Goal: Task Accomplishment & Management: Complete application form

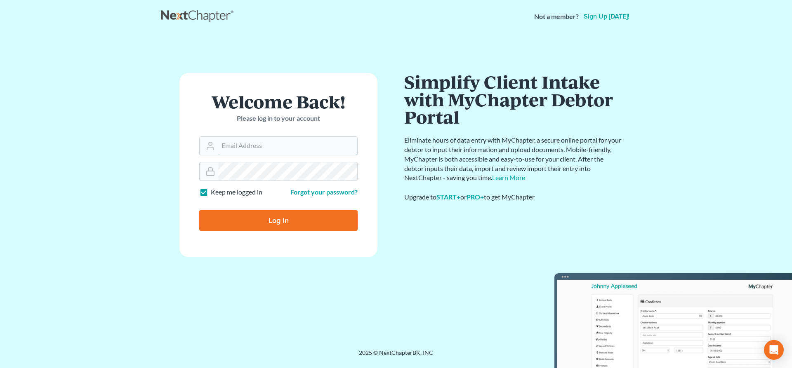
type input "lrubin@pennlawyer.com"
type input "Thinking..."
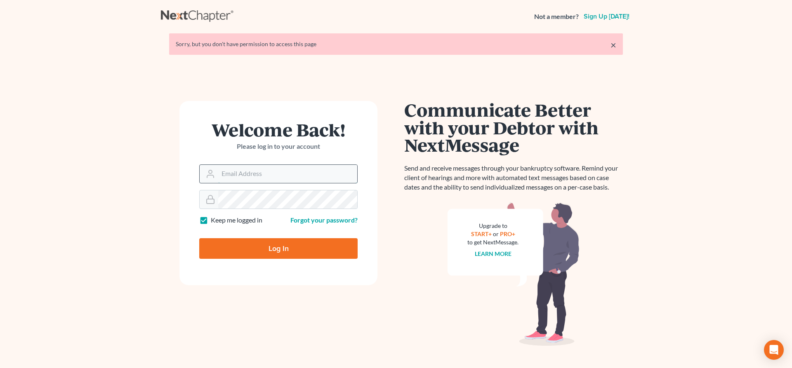
type input "[EMAIL_ADDRESS][DOMAIN_NAME]"
type input "Thinking..."
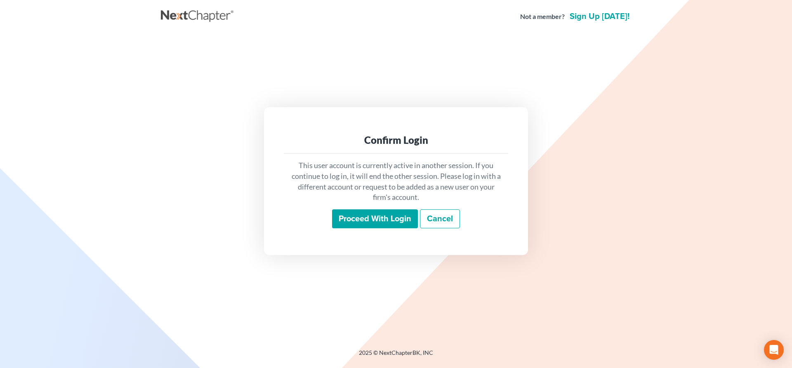
click at [384, 219] on input "Proceed with login" at bounding box center [375, 218] width 86 height 19
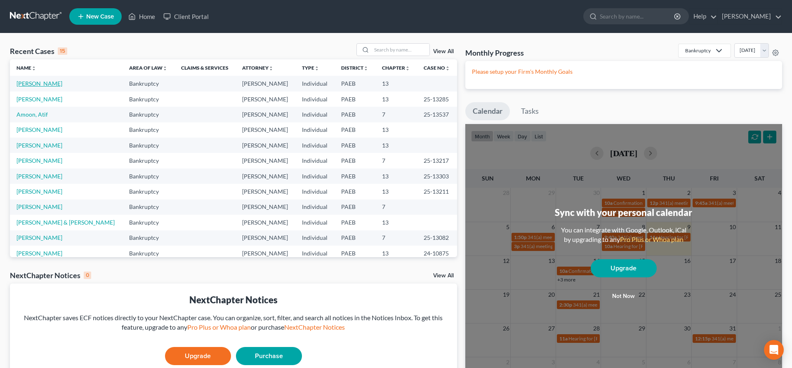
click at [27, 83] on link "[PERSON_NAME]" at bounding box center [39, 83] width 46 height 7
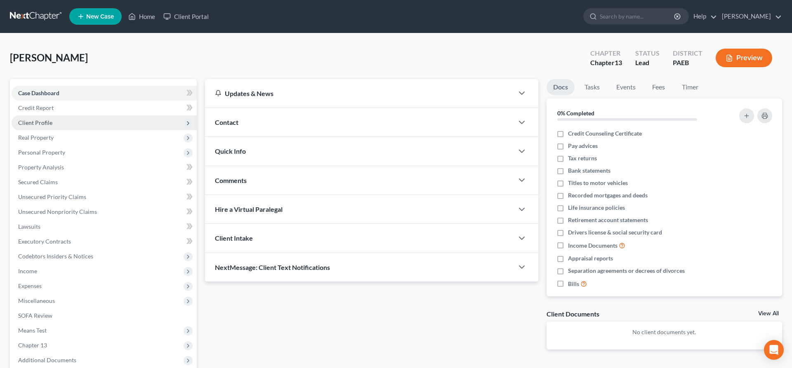
click at [46, 119] on span "Client Profile" at bounding box center [104, 122] width 185 height 15
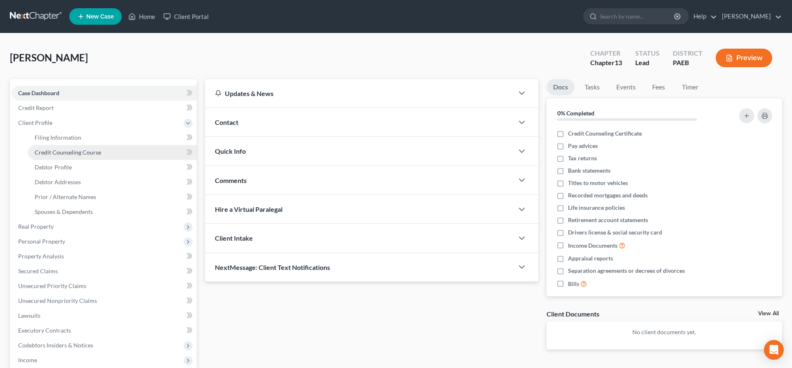
click at [75, 153] on span "Credit Counseling Course" at bounding box center [68, 152] width 66 height 7
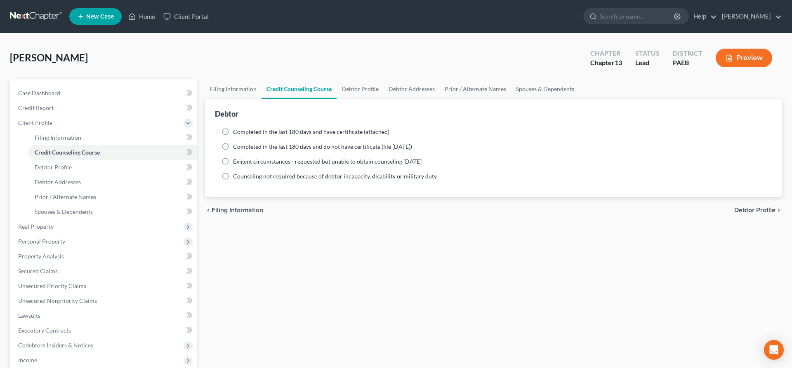
click at [232, 129] on div "Completed in the last 180 days and have certificate (attached)" at bounding box center [493, 132] width 544 height 8
click at [233, 131] on label "Completed in the last 180 days and have certificate (attached)" at bounding box center [311, 132] width 156 height 8
click at [236, 131] on input "Completed in the last 180 days and have certificate (attached)" at bounding box center [238, 130] width 5 height 5
radio input "true"
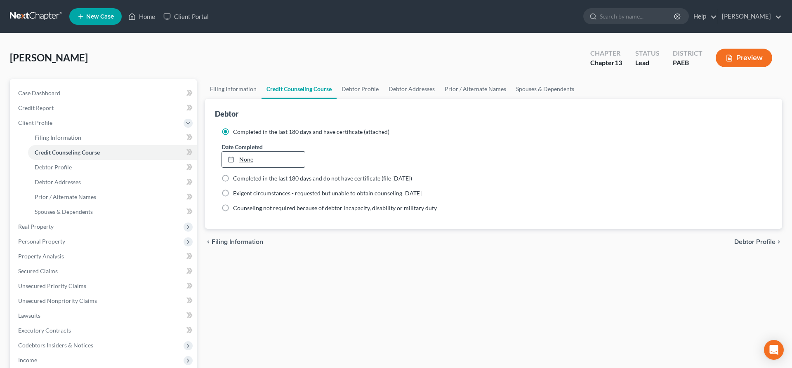
click at [254, 156] on link "None" at bounding box center [263, 160] width 83 height 16
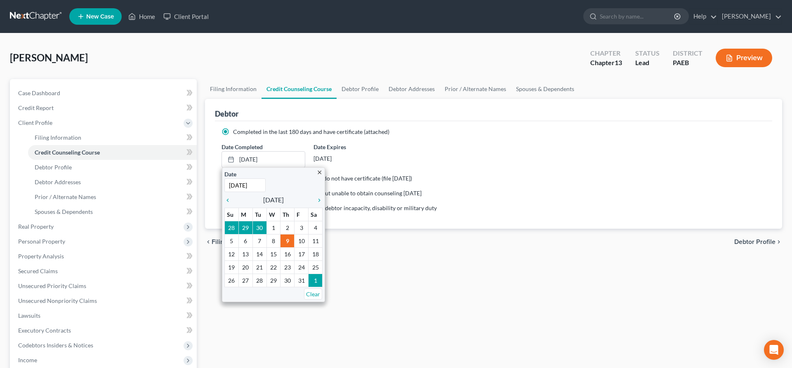
type input "[DATE]"
click at [496, 235] on div "chevron_left Filing Information Debtor Profile chevron_right" at bounding box center [493, 242] width 577 height 26
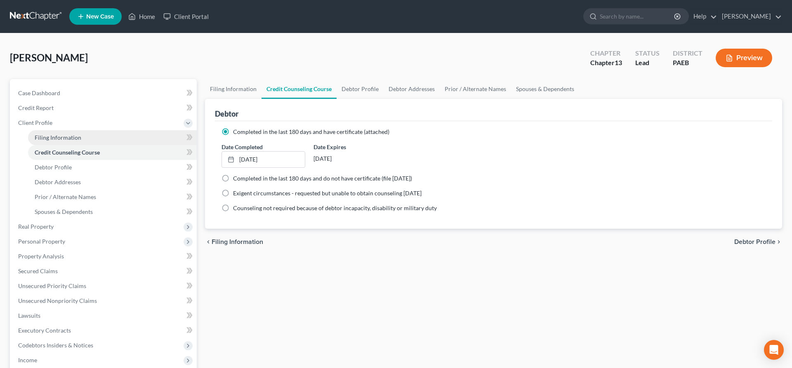
click at [59, 138] on span "Filing Information" at bounding box center [58, 137] width 47 height 7
select select "1"
select select "0"
select select "3"
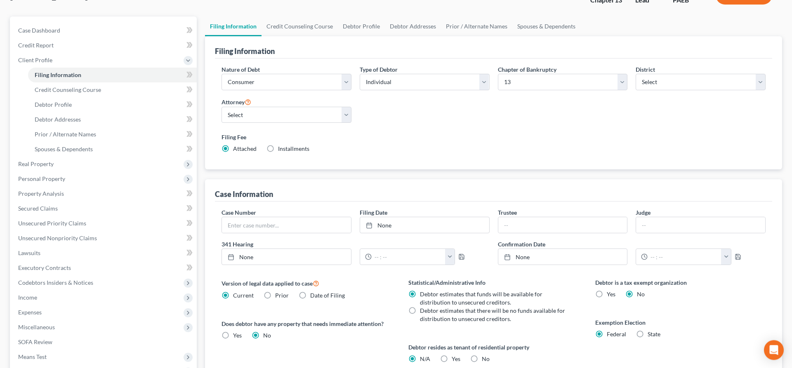
scroll to position [84, 0]
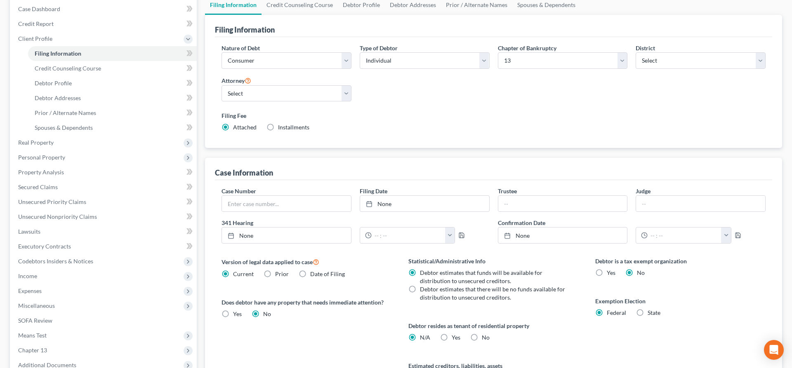
click at [589, 94] on div "Nature of Debt Select Business Consumer Other Nature of Business Select Clearin…" at bounding box center [493, 91] width 552 height 95
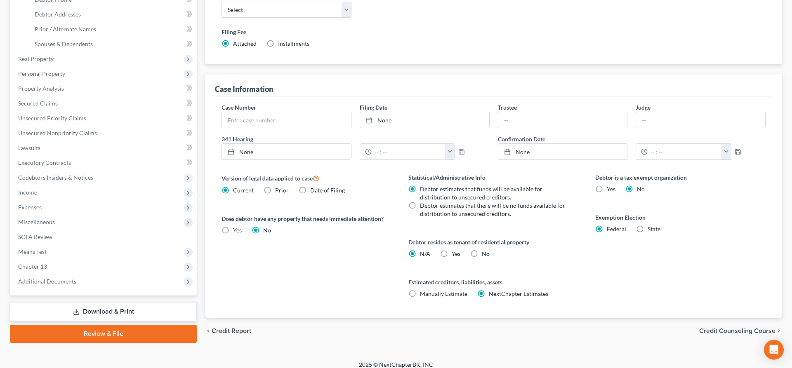
scroll to position [168, 0]
click at [724, 327] on span "Credit Counseling Course" at bounding box center [737, 330] width 76 height 7
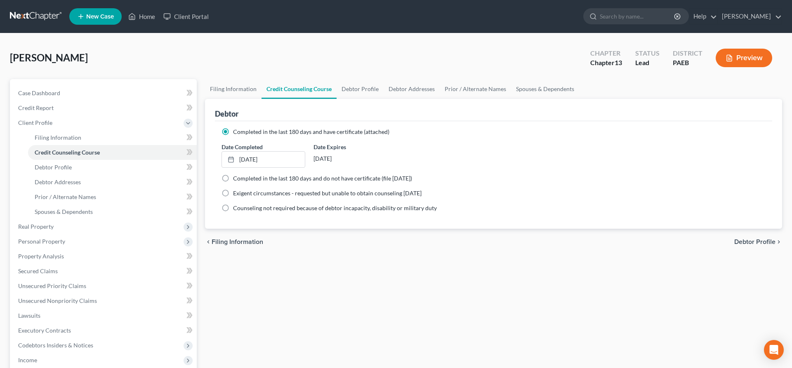
click at [752, 242] on span "Debtor Profile" at bounding box center [754, 242] width 41 height 7
select select "0"
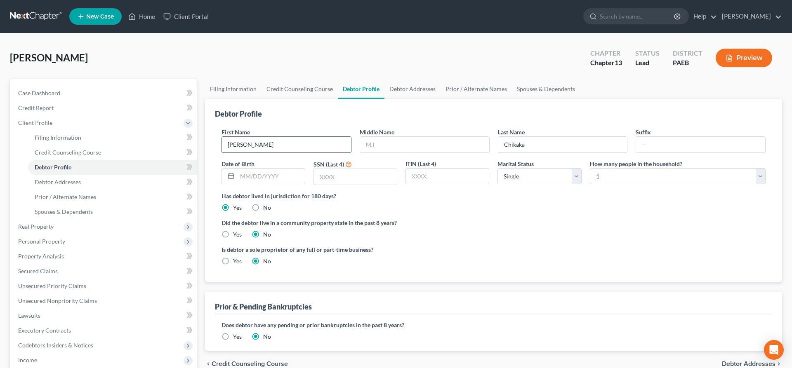
click at [258, 148] on input "[PERSON_NAME]" at bounding box center [286, 145] width 129 height 16
click at [327, 175] on input "text" at bounding box center [355, 177] width 83 height 16
click at [342, 176] on input "text" at bounding box center [355, 177] width 83 height 16
click at [333, 179] on input "text" at bounding box center [355, 177] width 83 height 16
type input "1845"
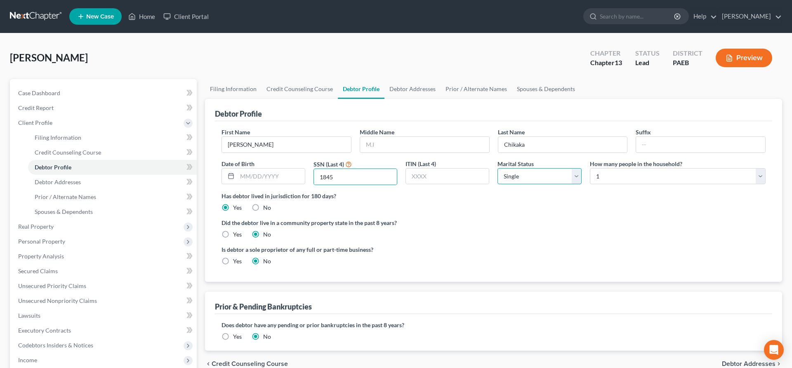
click at [497, 168] on select "Select Single Married Separated Divorced Widowed" at bounding box center [539, 176] width 84 height 16
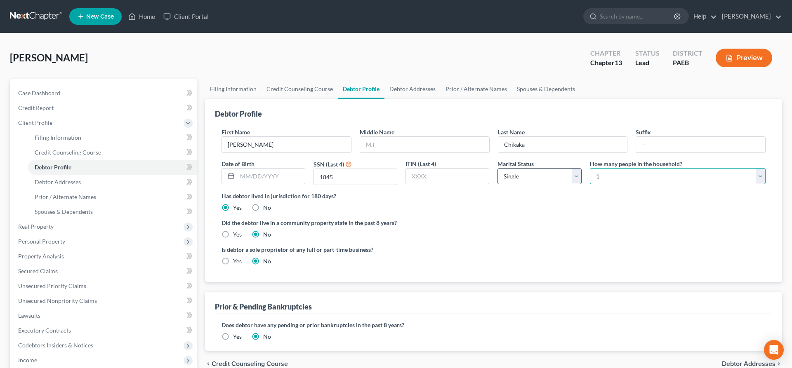
click at [590, 168] on select "Select 1 2 3 4 5 6 7 8 9 10 11 12 13 14 15 16 17 18 19 20" at bounding box center [678, 176] width 176 height 16
click at [468, 226] on label "Did the debtor live in a community property state in the past 8 years?" at bounding box center [493, 223] width 544 height 9
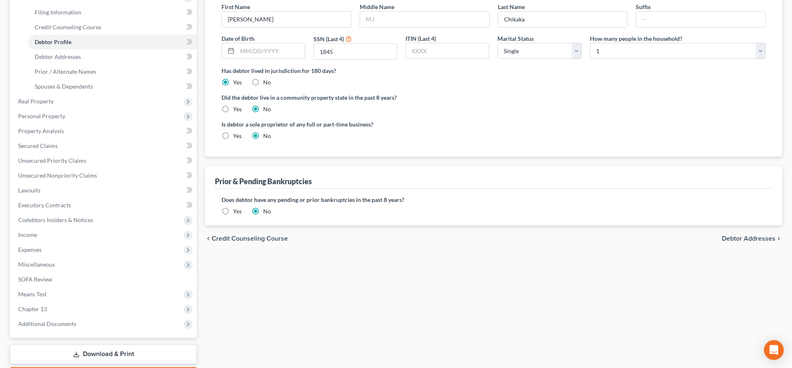
scroll to position [126, 0]
click at [233, 210] on label "Yes" at bounding box center [237, 211] width 9 height 8
click at [236, 210] on input "Yes" at bounding box center [238, 209] width 5 height 5
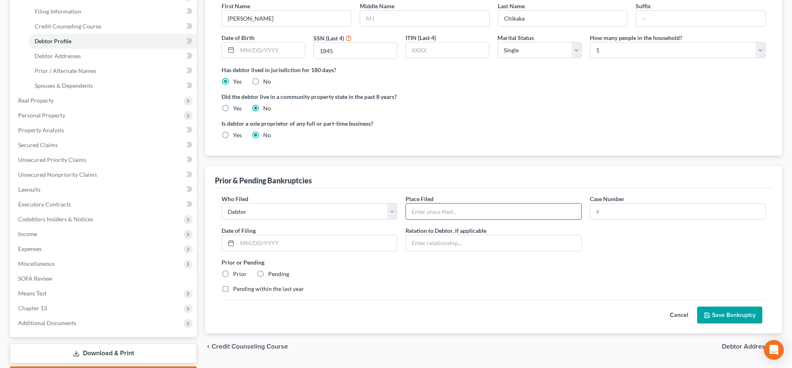
click at [433, 216] on input "text" at bounding box center [493, 212] width 175 height 16
type input "EDPA"
click at [628, 213] on input "text" at bounding box center [677, 212] width 175 height 16
drag, startPoint x: 608, startPoint y: 203, endPoint x: 609, endPoint y: 207, distance: 4.8
click at [607, 204] on div "Case Number" at bounding box center [678, 207] width 184 height 25
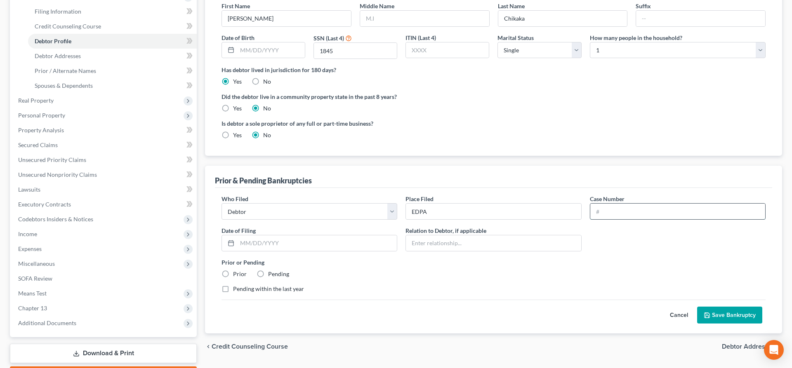
click at [608, 211] on input "text" at bounding box center [677, 212] width 175 height 16
type input "21-10634"
click at [244, 243] on input "text" at bounding box center [317, 243] width 160 height 16
type input "[DATE]"
click at [233, 274] on label "Prior" at bounding box center [240, 274] width 14 height 8
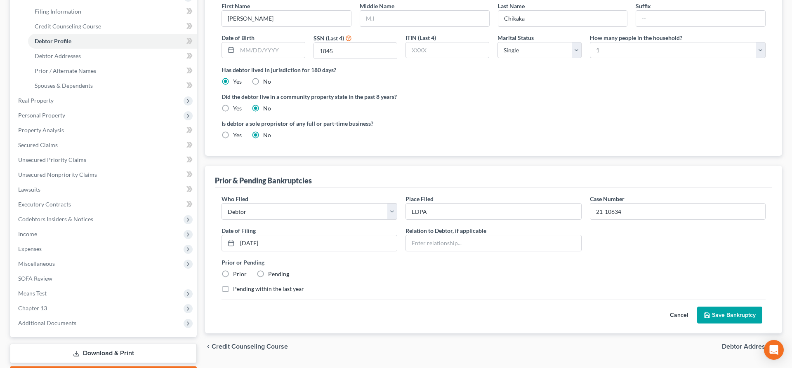
click at [236, 274] on input "Prior" at bounding box center [238, 272] width 5 height 5
radio input "true"
click at [720, 314] on button "Save Bankruptcy" at bounding box center [729, 315] width 65 height 17
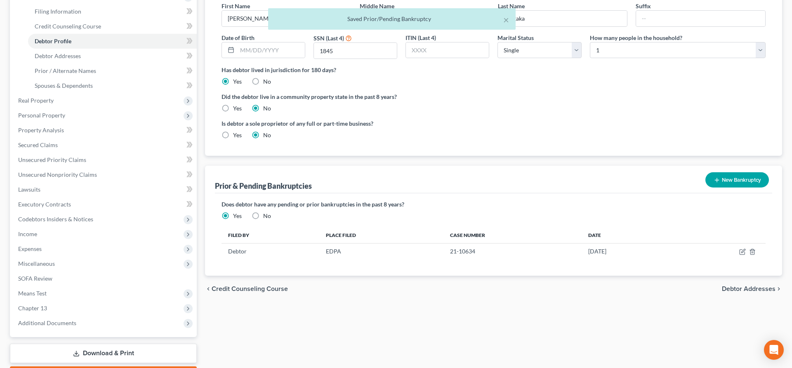
click at [737, 176] on button "New Bankruptcy" at bounding box center [737, 179] width 64 height 15
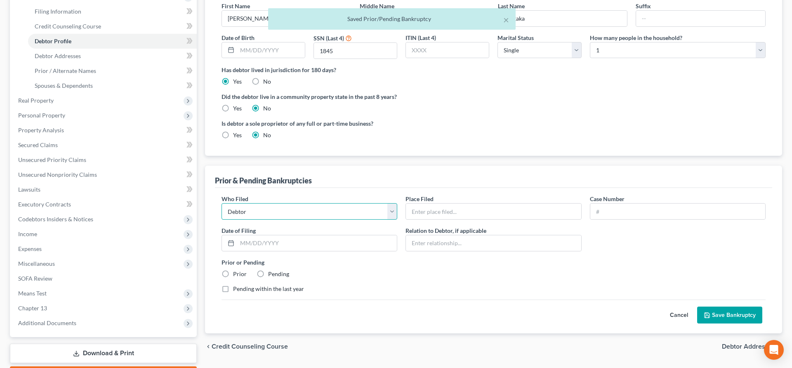
click at [221, 203] on select "Debtor Other" at bounding box center [309, 211] width 176 height 16
click at [247, 213] on select "Debtor Other" at bounding box center [309, 211] width 176 height 16
click at [425, 213] on input "text" at bounding box center [493, 212] width 175 height 16
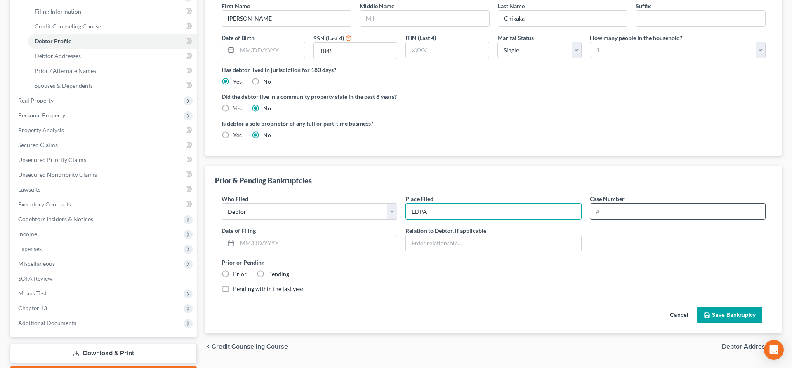
type input "EDPA"
click at [600, 218] on input "text" at bounding box center [677, 212] width 175 height 16
type input "20-11641"
click at [253, 244] on input "text" at bounding box center [317, 243] width 160 height 16
type input "[DATE]"
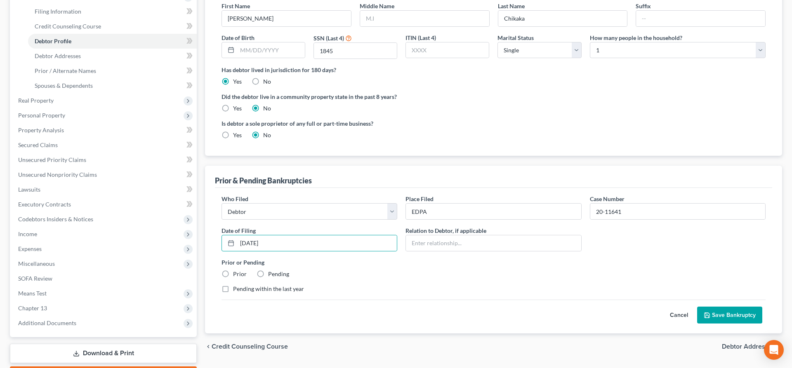
drag, startPoint x: 438, startPoint y: 235, endPoint x: 237, endPoint y: 267, distance: 203.0
click at [433, 236] on div "Relation to Debtor, if applicable" at bounding box center [493, 238] width 184 height 25
click at [278, 274] on label "Pending" at bounding box center [278, 274] width 21 height 8
click at [277, 274] on input "Pending" at bounding box center [273, 272] width 5 height 5
radio input "true"
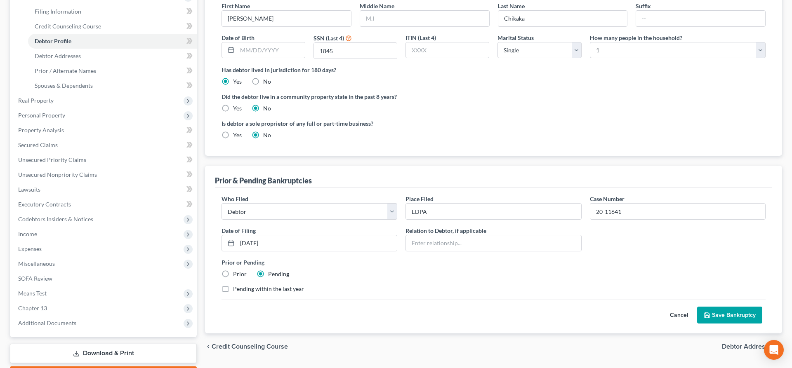
click at [744, 316] on button "Save Bankruptcy" at bounding box center [729, 315] width 65 height 17
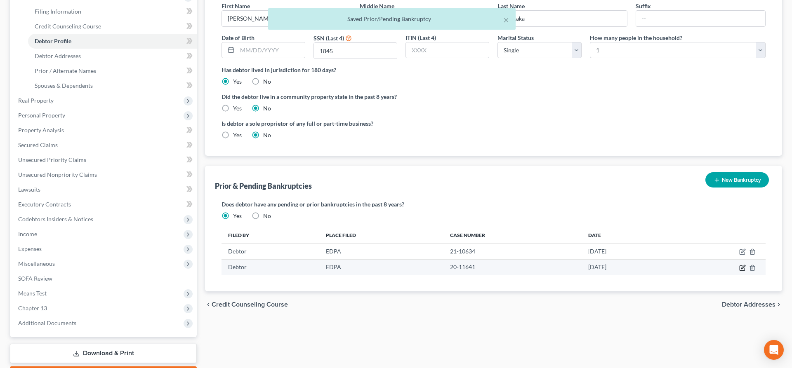
click at [740, 267] on icon "button" at bounding box center [741, 268] width 5 height 5
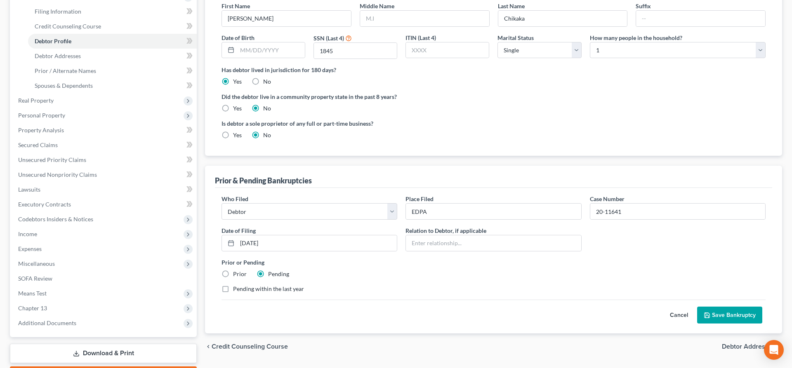
click at [722, 310] on button "Save Bankruptcy" at bounding box center [729, 315] width 65 height 17
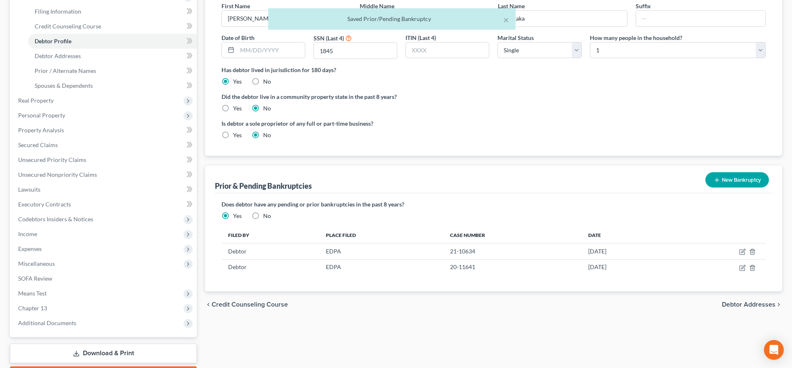
click at [750, 300] on div "chevron_left Credit Counseling Course Debtor Addresses chevron_right" at bounding box center [493, 305] width 577 height 26
drag, startPoint x: 741, startPoint y: 300, endPoint x: 739, endPoint y: 306, distance: 6.3
click at [739, 306] on div "chevron_left Credit Counseling Course Debtor Addresses chevron_right" at bounding box center [493, 305] width 577 height 26
click at [739, 306] on span "Debtor Addresses" at bounding box center [749, 304] width 54 height 7
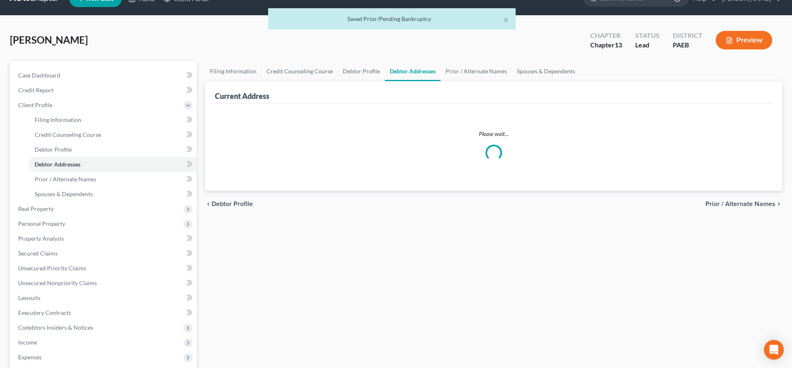
select select "0"
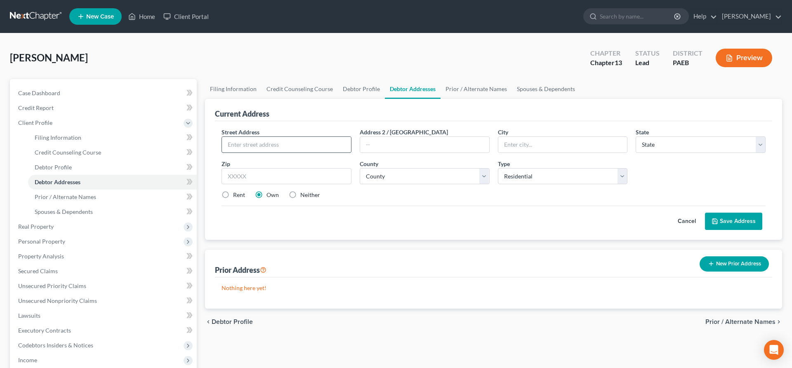
click at [254, 145] on input "text" at bounding box center [286, 145] width 129 height 16
click at [249, 149] on input "text" at bounding box center [286, 145] width 129 height 16
type input "[STREET_ADDRESS]"
click at [757, 84] on ul "Filing Information Credit Counseling Course Debtor Profile Debtor Addresses Pri…" at bounding box center [493, 89] width 577 height 20
click at [360, 168] on select "County" at bounding box center [425, 176] width 130 height 16
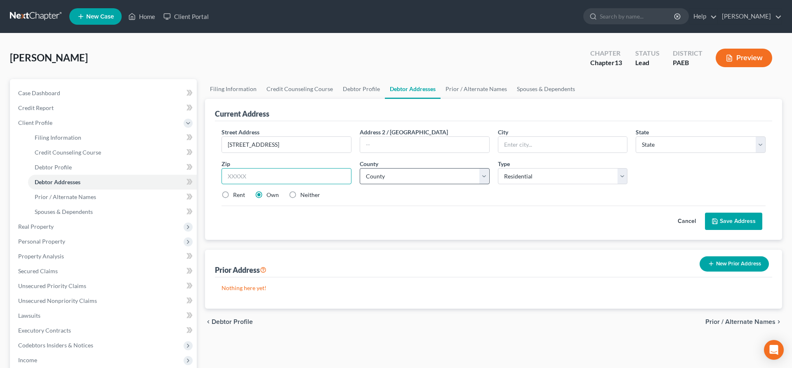
click at [260, 180] on input "text" at bounding box center [286, 176] width 130 height 16
type input "19320"
type input "[GEOGRAPHIC_DATA]"
select select "39"
click at [412, 199] on div "Street Address * [STREET_ADDRESS] * [GEOGRAPHIC_DATA] * State [US_STATE] AK AR …" at bounding box center [493, 167] width 552 height 78
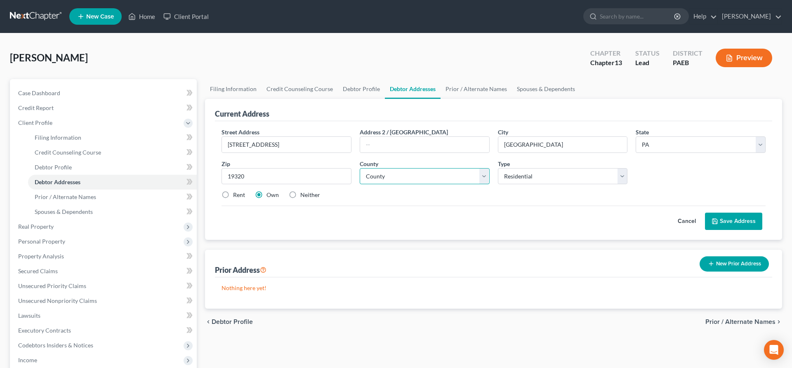
click at [360, 168] on select "County" at bounding box center [425, 176] width 130 height 16
select select "14"
click option "[GEOGRAPHIC_DATA]" at bounding box center [0, 0] width 0 height 0
click at [522, 205] on div "Street Address * [STREET_ADDRESS] * [GEOGRAPHIC_DATA] * State [US_STATE] AK AR …" at bounding box center [493, 167] width 552 height 78
drag, startPoint x: 734, startPoint y: 317, endPoint x: 595, endPoint y: 303, distance: 139.3
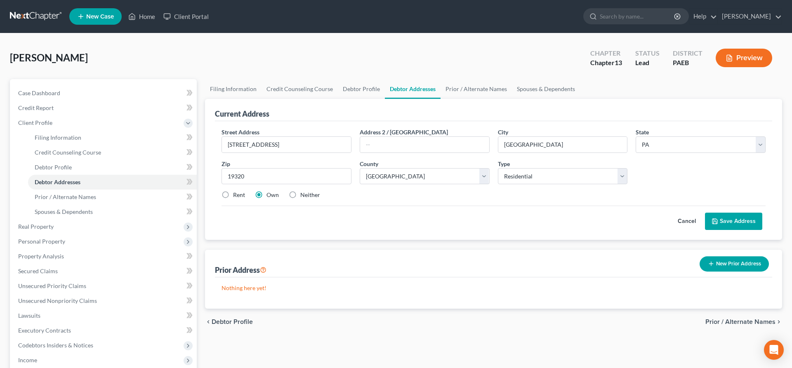
click at [595, 303] on ui-view "Filing Information Credit Counseling Course Debtor Profile Debtor Addresses Pri…" at bounding box center [493, 207] width 577 height 256
click at [753, 317] on div "chevron_left Debtor Profile Prior / Alternate Names chevron_right" at bounding box center [493, 322] width 577 height 26
click at [750, 321] on span "Prior / Alternate Names" at bounding box center [740, 322] width 70 height 7
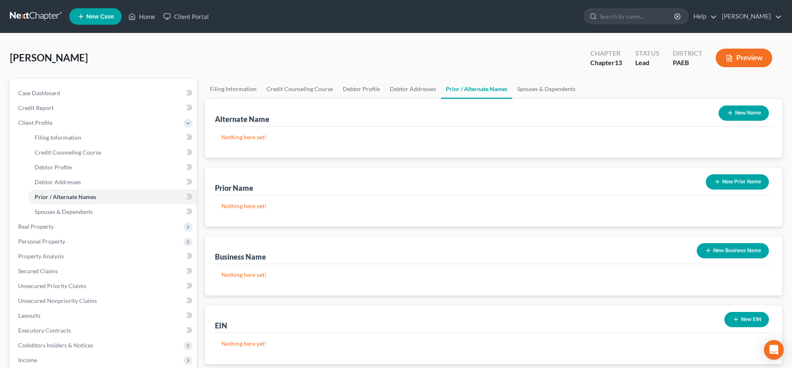
click at [721, 179] on button "New Prior Name" at bounding box center [737, 181] width 63 height 15
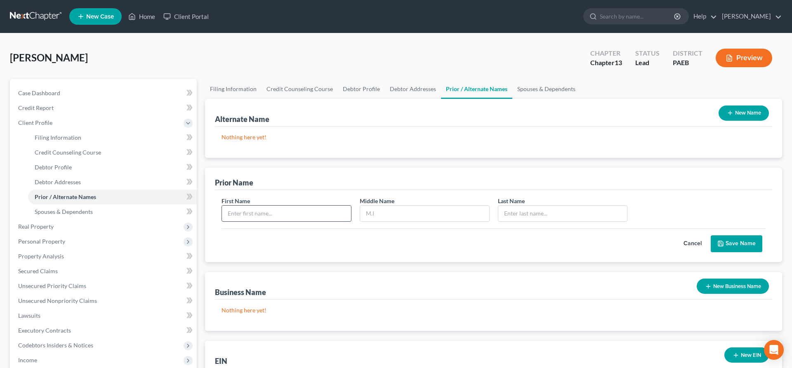
click at [266, 217] on input "text" at bounding box center [286, 214] width 129 height 16
type input "[PERSON_NAME]"
click at [734, 240] on button "Save Name" at bounding box center [736, 243] width 52 height 17
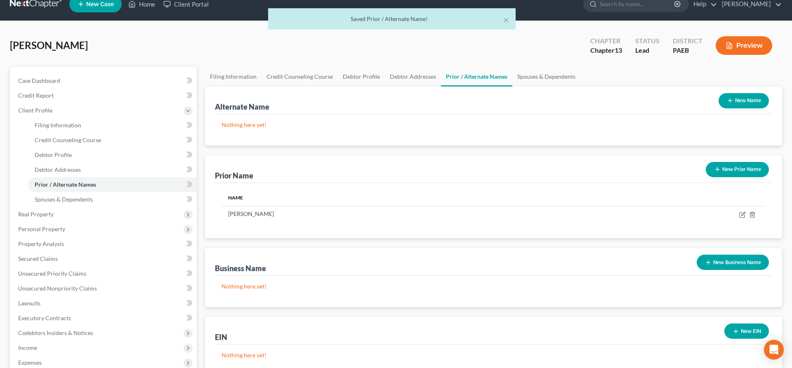
scroll to position [84, 0]
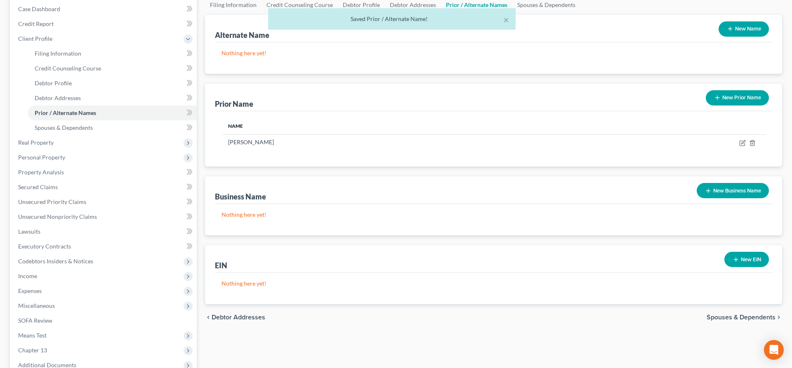
click at [750, 314] on span "Spouses & Dependents" at bounding box center [740, 317] width 69 height 7
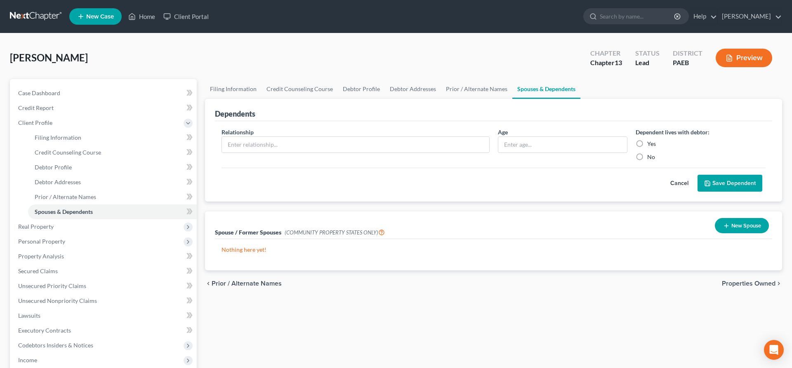
click at [739, 285] on span "Properties Owned" at bounding box center [749, 283] width 54 height 7
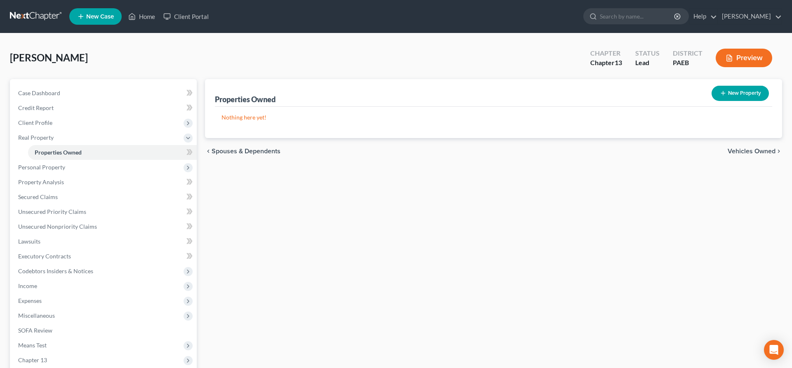
click at [732, 84] on div "New Property" at bounding box center [740, 93] width 64 height 22
click at [733, 92] on button "New Property" at bounding box center [739, 93] width 57 height 15
select select "0"
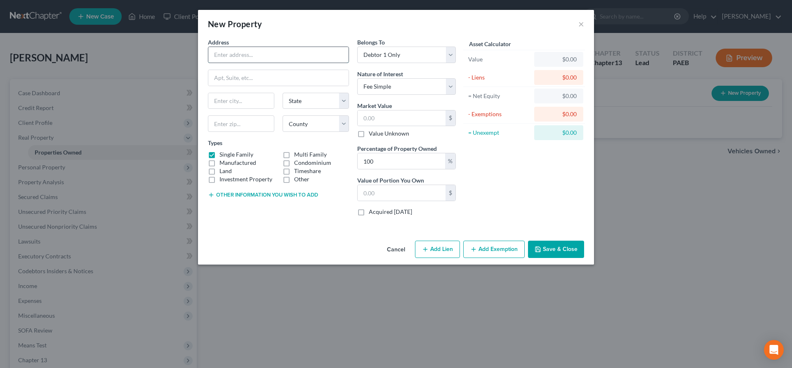
click at [212, 55] on input "text" at bounding box center [278, 55] width 140 height 16
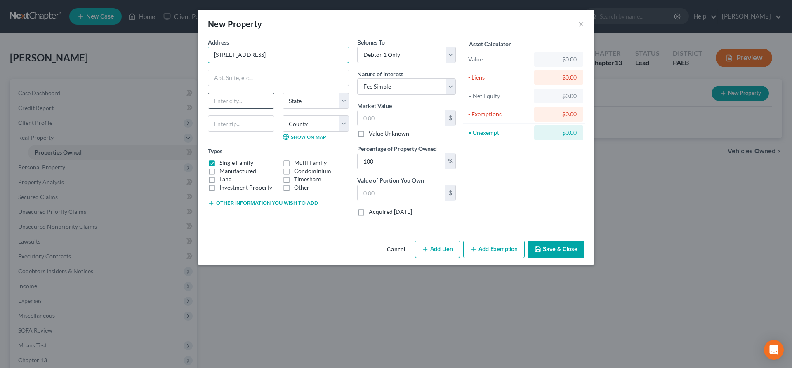
type input "[STREET_ADDRESS]"
click at [230, 103] on input "text" at bounding box center [241, 101] width 66 height 16
click at [212, 21] on div "New Property" at bounding box center [235, 24] width 54 height 12
click at [223, 124] on input "text" at bounding box center [241, 123] width 66 height 16
type input "19320"
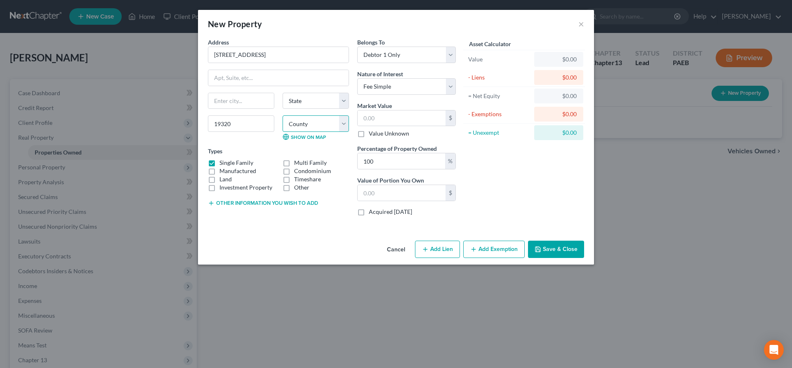
type input "[GEOGRAPHIC_DATA]"
select select "39"
click at [261, 151] on div "Types Single Family Multi Family Manufactured Condominium Land Timeshare Invest…" at bounding box center [278, 169] width 141 height 45
select select "14"
click option "[GEOGRAPHIC_DATA]" at bounding box center [0, 0] width 0 height 0
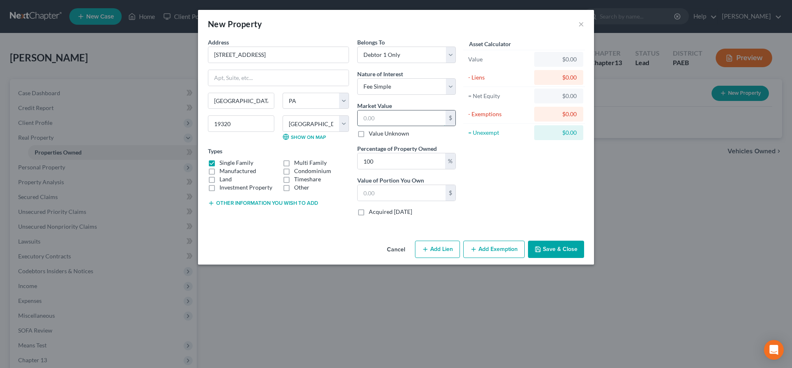
click at [381, 114] on input "text" at bounding box center [402, 119] width 88 height 16
drag, startPoint x: 275, startPoint y: 54, endPoint x: 148, endPoint y: 45, distance: 126.9
click at [208, 47] on input "[STREET_ADDRESS]" at bounding box center [278, 55] width 140 height 16
click at [372, 120] on input "text" at bounding box center [402, 119] width 88 height 16
type input "4"
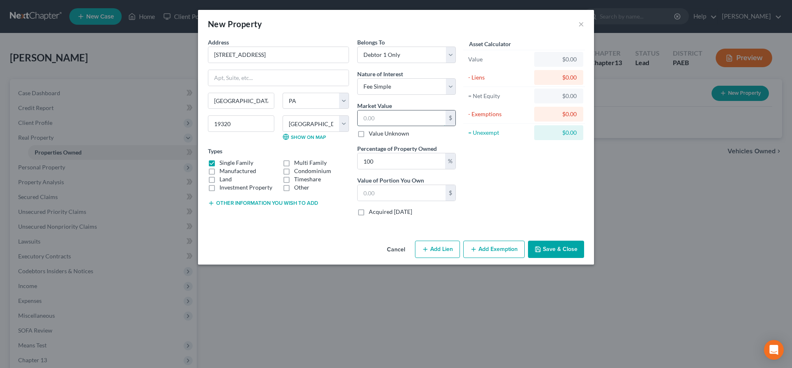
type input "4.00"
type input "41"
type input "41.00"
type input "410"
type input "410.00"
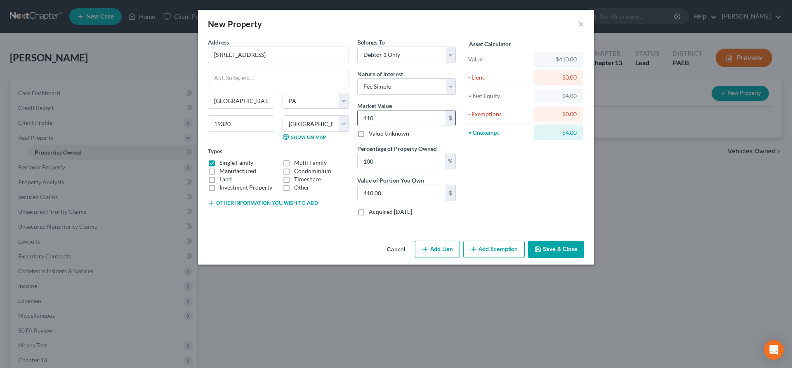
type input "4100"
type input "4,100.00"
type input "4,1000"
type input "41,000.00"
type input "41,0000"
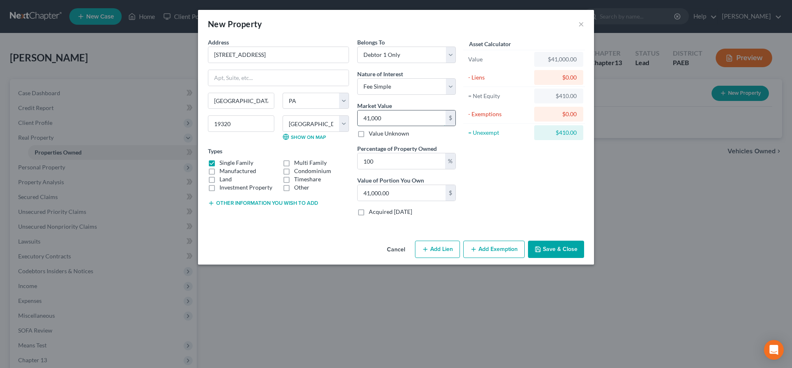
type input "410,000.00"
type input "410,000"
click at [445, 249] on button "Add Lien" at bounding box center [437, 249] width 45 height 17
select select "0"
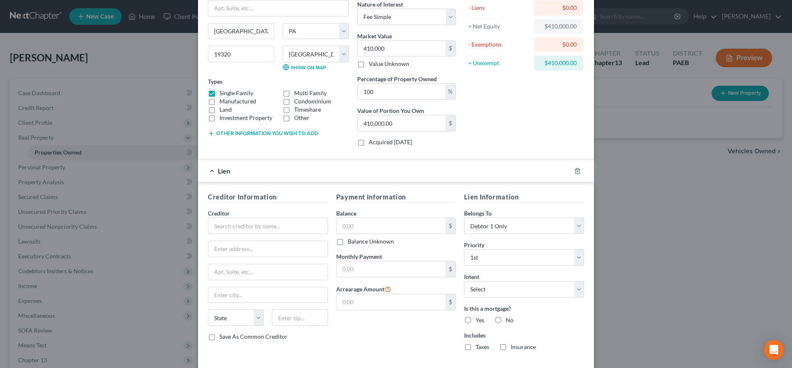
scroll to position [84, 0]
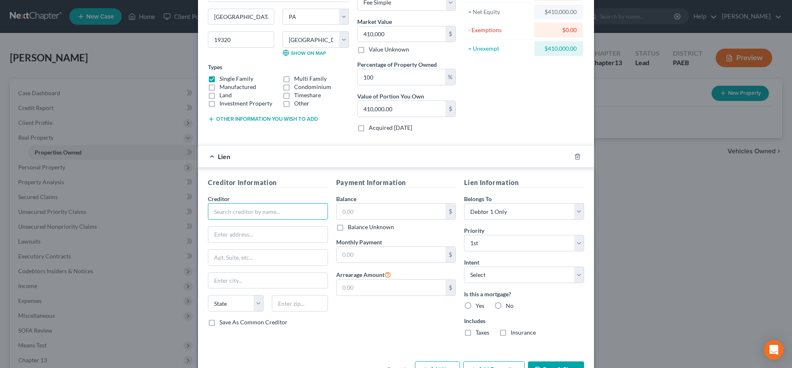
click at [240, 212] on input "text" at bounding box center [268, 211] width 120 height 16
click at [212, 217] on input "text" at bounding box center [268, 211] width 120 height 16
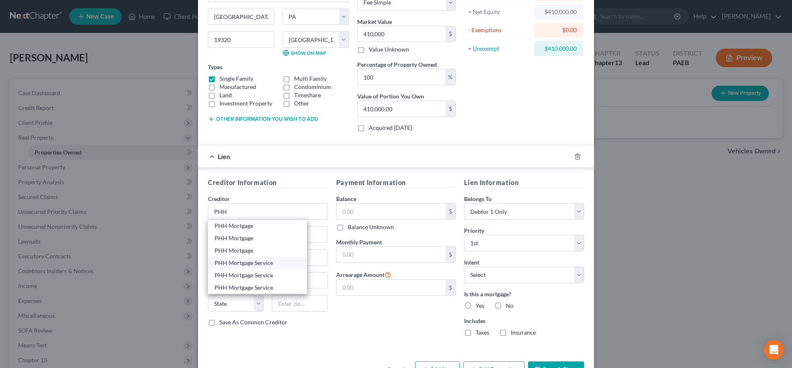
click at [233, 259] on div "PHH Mortgage Service" at bounding box center [257, 263] width 99 height 12
type input "PHH Mortgage Service"
type input "[STREET_ADDRESS]"
type input "[GEOGRAPHIC_DATA]"
select select "33"
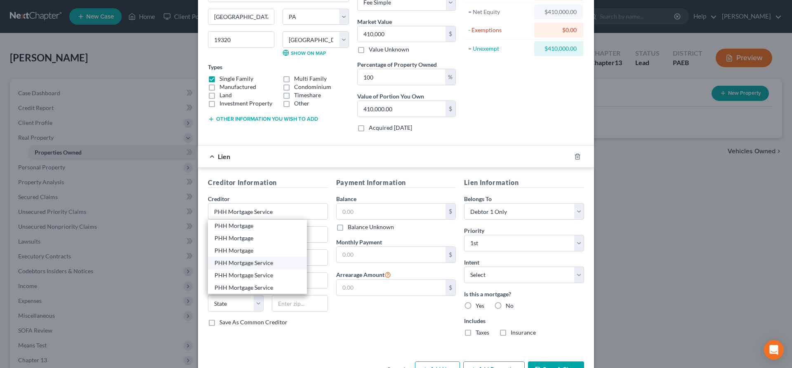
type input "08054"
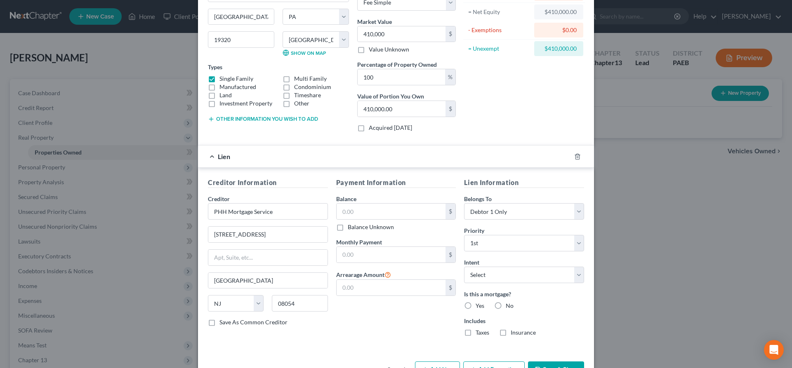
click at [558, 177] on div "Creditor Information Creditor * PHH Mortgage Service [STREET_ADDRESS][GEOGRAPHI…" at bounding box center [396, 259] width 396 height 182
click at [346, 213] on input "text" at bounding box center [390, 212] width 109 height 16
type input "200,000"
click at [396, 258] on input "text" at bounding box center [390, 255] width 109 height 16
type input "1,680"
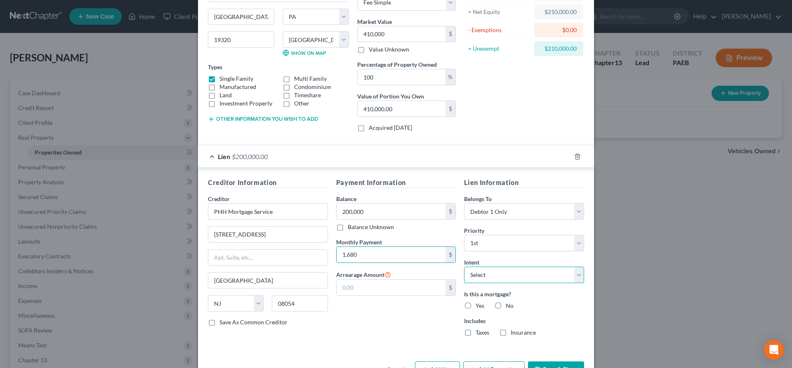
click at [464, 267] on select "Select Surrender Redeem Reaffirm Avoid Other" at bounding box center [524, 275] width 120 height 16
select select "4"
click option "Other" at bounding box center [0, 0] width 0 height 0
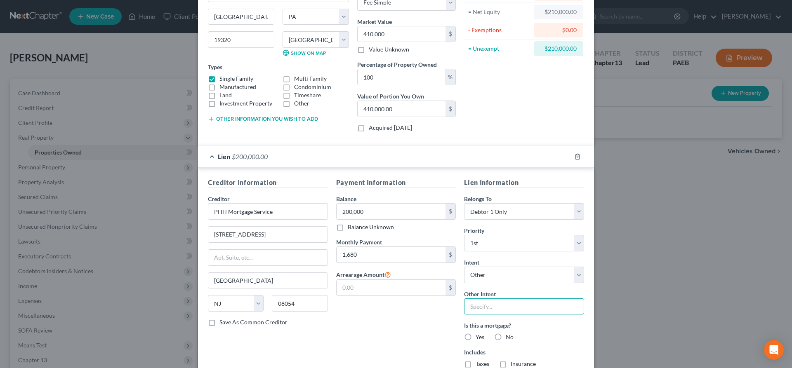
click at [471, 309] on input "text" at bounding box center [524, 307] width 120 height 16
type input "continue payments"
click at [374, 337] on div "Payment Information Balance 200,000.00 $ Balance Unknown Balance Undetermined 2…" at bounding box center [396, 276] width 128 height 197
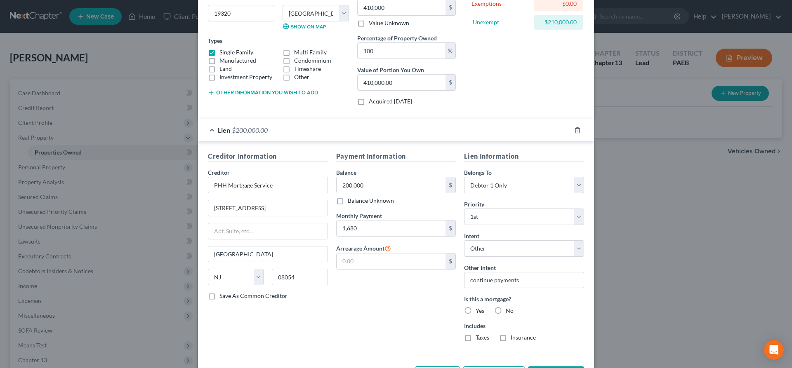
scroll to position [126, 0]
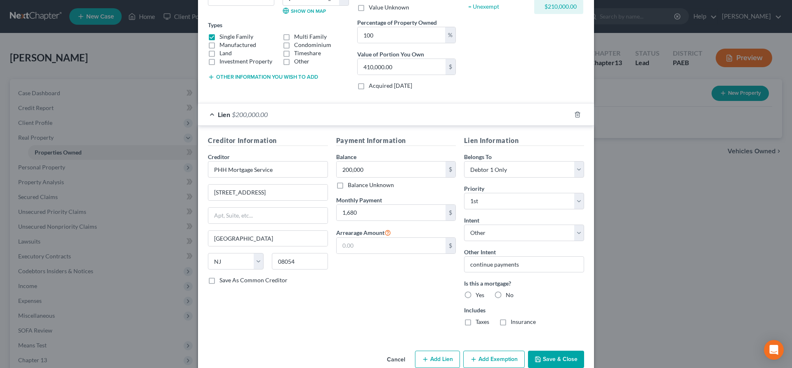
click at [475, 294] on label "Yes" at bounding box center [479, 295] width 9 height 8
click at [479, 294] on input "Yes" at bounding box center [481, 293] width 5 height 5
radio input "true"
click at [510, 322] on label "Insurance" at bounding box center [522, 322] width 25 height 8
click at [514, 322] on input "Insurance" at bounding box center [516, 320] width 5 height 5
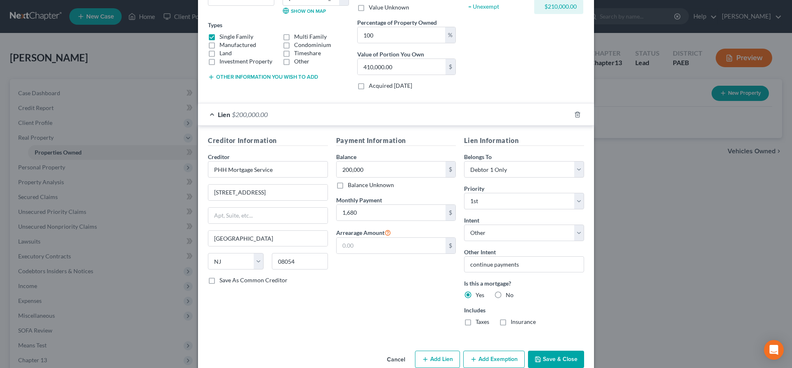
checkbox input "true"
click at [475, 323] on label "Taxes" at bounding box center [482, 322] width 14 height 8
click at [479, 323] on input "Taxes" at bounding box center [481, 320] width 5 height 5
checkbox input "true"
click at [372, 247] on input "text" at bounding box center [390, 246] width 109 height 16
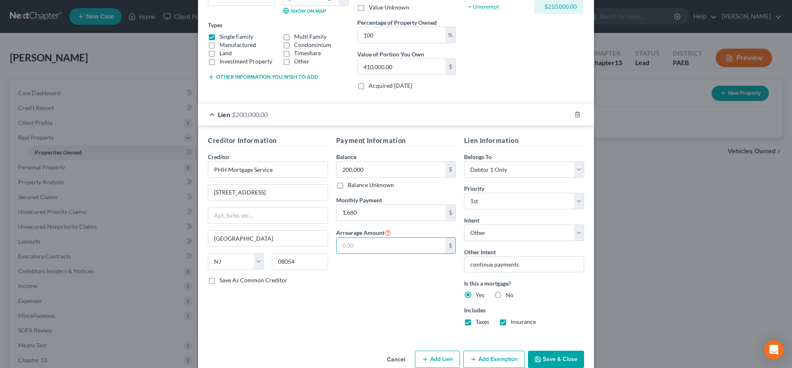
scroll to position [143, 0]
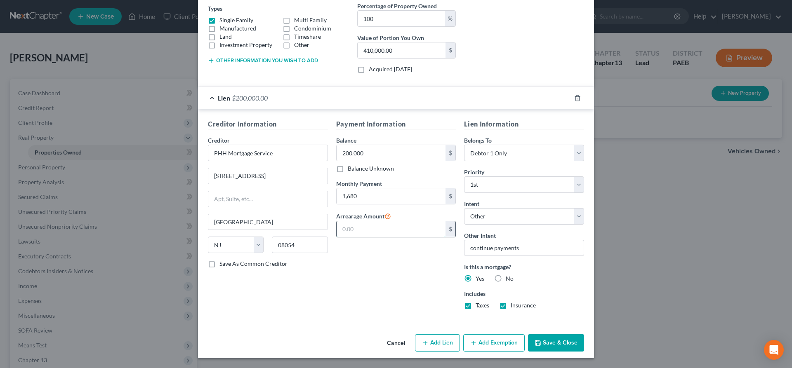
click at [357, 230] on input "text" at bounding box center [390, 229] width 109 height 16
type input "40,000"
drag, startPoint x: 560, startPoint y: 337, endPoint x: 336, endPoint y: 275, distance: 231.9
click at [336, 275] on div "New Property × Address * [GEOGRAPHIC_DATA] [US_STATE] [GEOGRAPHIC_DATA] [GEOGRA…" at bounding box center [396, 112] width 396 height 491
click at [559, 348] on button "Save & Close" at bounding box center [556, 342] width 56 height 17
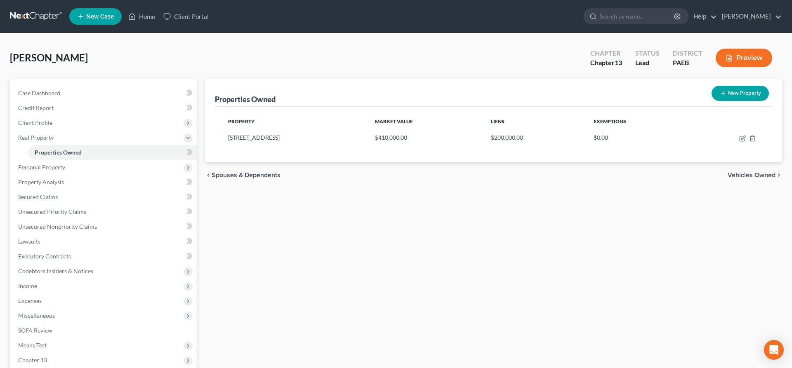
click at [748, 175] on span "Vehicles Owned" at bounding box center [751, 175] width 48 height 7
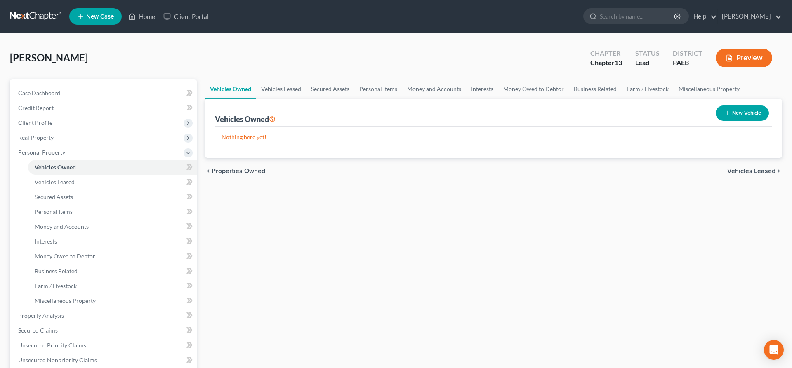
click at [740, 109] on button "New Vehicle" at bounding box center [741, 113] width 53 height 15
select select "0"
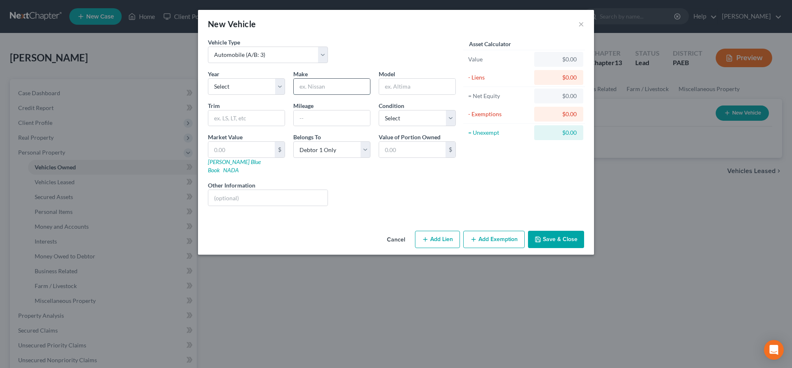
click at [317, 87] on input "text" at bounding box center [332, 87] width 76 height 16
type input "Smart"
click at [208, 78] on select "Select 2026 2025 2024 2023 2022 2021 2020 2019 2018 2017 2016 2015 2014 2013 20…" at bounding box center [246, 86] width 77 height 16
select select "15"
click option "2011" at bounding box center [0, 0] width 0 height 0
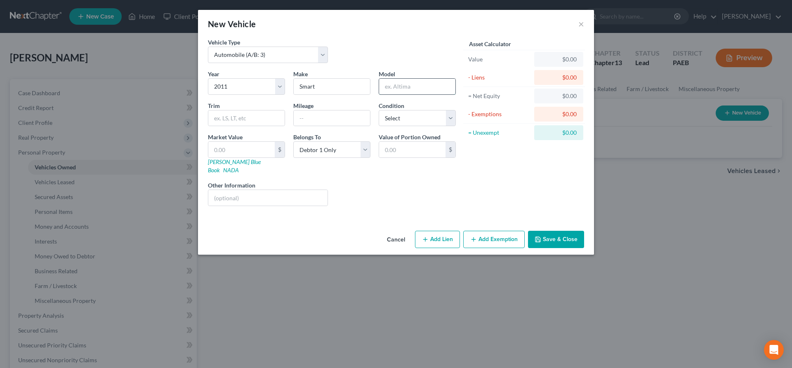
click at [399, 88] on input "text" at bounding box center [417, 87] width 76 height 16
click at [379, 110] on select "Select Excellent Very Good Good Fair Poor" at bounding box center [417, 118] width 77 height 16
select select "4"
click option "Poor" at bounding box center [0, 0] width 0 height 0
click at [323, 115] on input "text" at bounding box center [332, 119] width 76 height 16
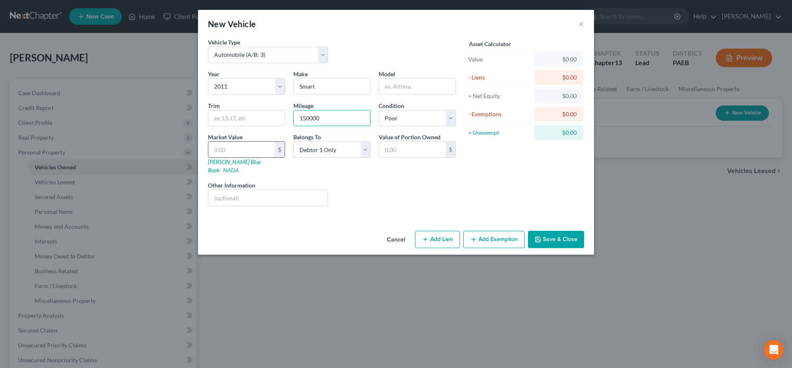
type input "150000"
click at [227, 150] on input "text" at bounding box center [241, 150] width 66 height 16
click at [225, 155] on input "text" at bounding box center [241, 150] width 66 height 16
type input "1"
type input "1.00"
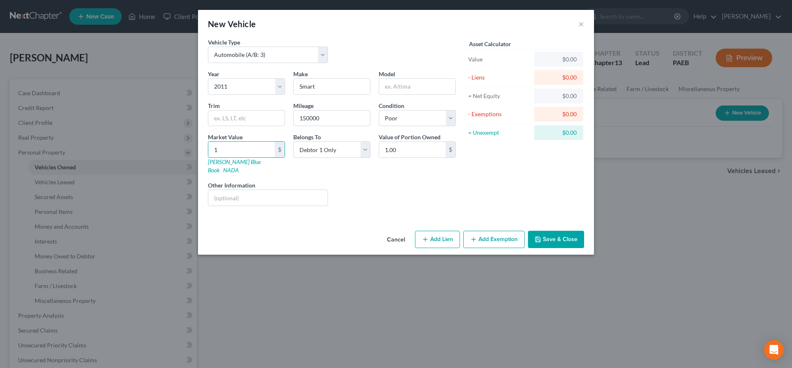
type input "10"
type input "10.00"
type input "1"
type input "1.00"
type input "4"
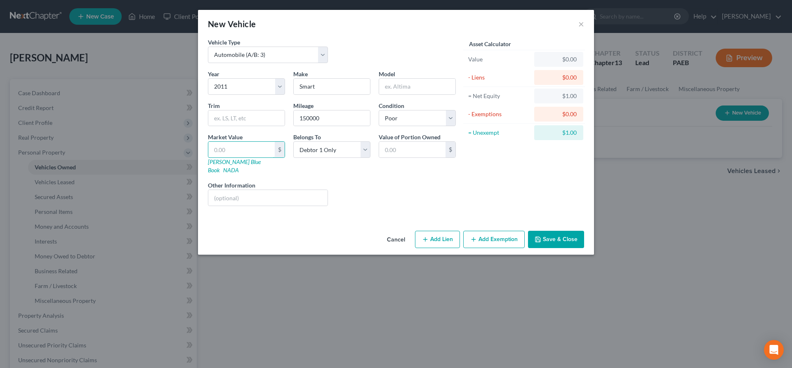
type input "4.00"
type input "40"
type input "40.00"
type input "400"
type input "400.00"
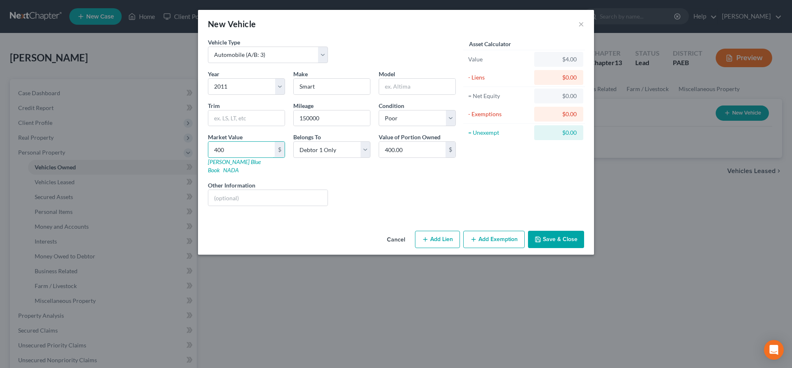
type input "4000"
type input "4,000.00"
type input "4,000"
drag, startPoint x: 545, startPoint y: 228, endPoint x: 415, endPoint y: 206, distance: 132.2
click at [413, 205] on div "New Vehicle × Vehicle Type Select Automobile (A/B: 3) Truck (A/B: 3) Trailer (A…" at bounding box center [396, 132] width 396 height 245
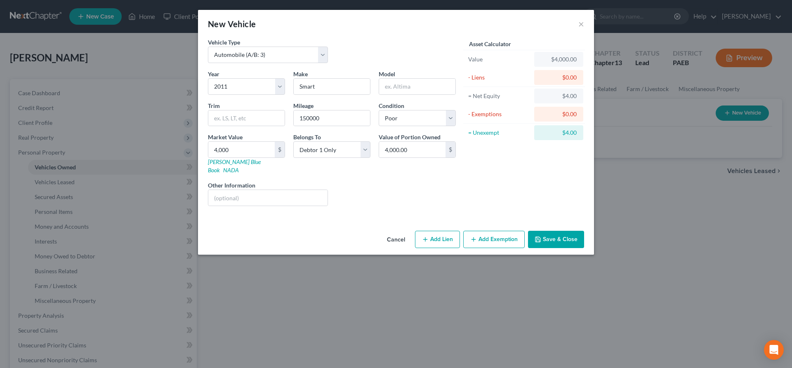
click at [482, 231] on button "Add Exemption" at bounding box center [493, 239] width 61 height 17
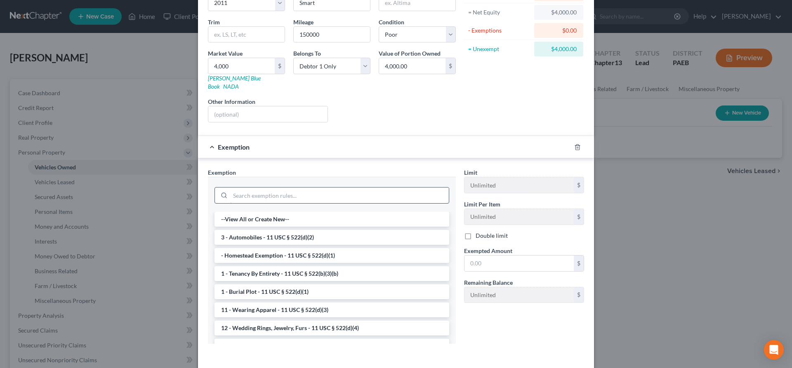
scroll to position [84, 0]
click at [274, 230] on li "3 - Automobiles - 11 USC § 522(d)(2)" at bounding box center [331, 237] width 235 height 15
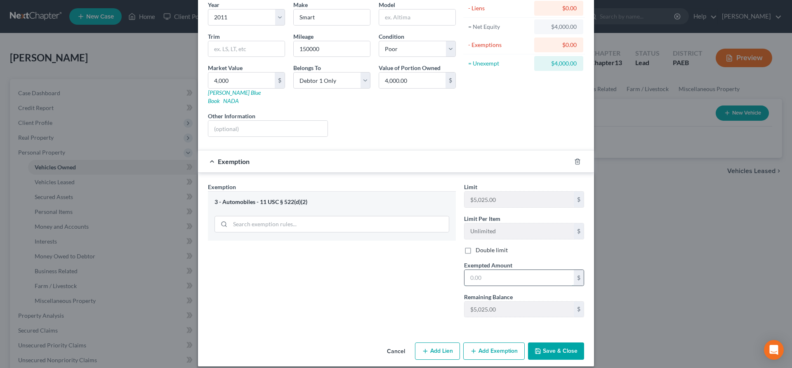
click at [485, 270] on input "text" at bounding box center [518, 278] width 109 height 16
type input "4,000"
click at [550, 343] on button "Save & Close" at bounding box center [556, 351] width 56 height 17
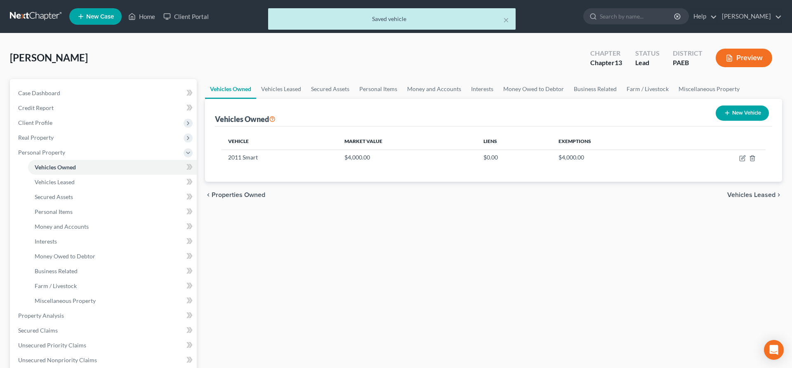
click at [751, 111] on button "New Vehicle" at bounding box center [741, 113] width 53 height 15
select select "0"
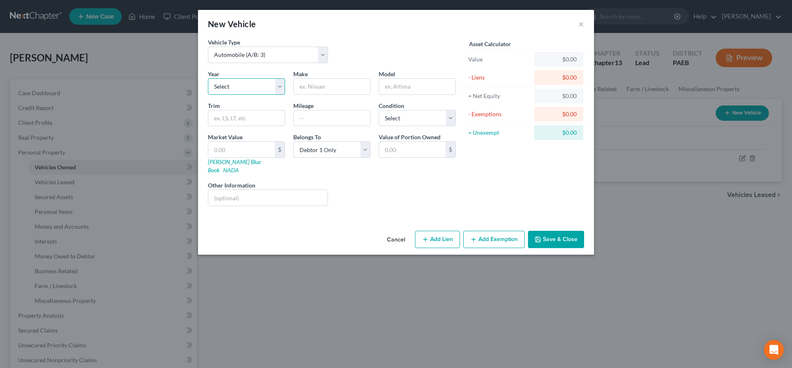
click at [208, 78] on select "Select 2026 2025 2024 2023 2022 2021 2020 2019 2018 2017 2016 2015 2014 2013 20…" at bounding box center [246, 86] width 77 height 16
select select "30"
click option "1996" at bounding box center [0, 0] width 0 height 0
click at [307, 89] on input "text" at bounding box center [332, 87] width 76 height 16
type input "Cadillac"
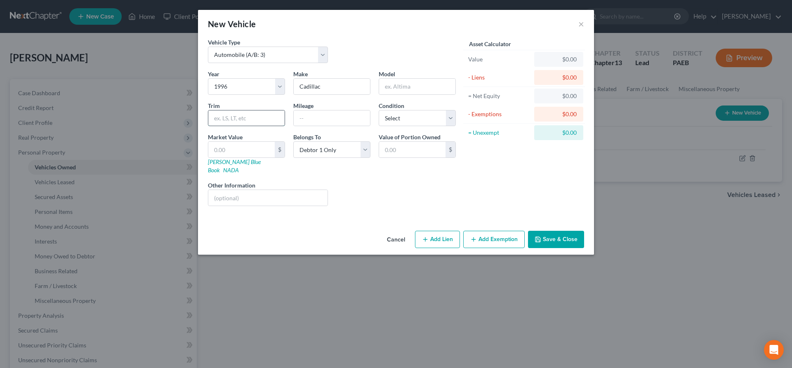
click at [209, 115] on input "text" at bounding box center [246, 119] width 76 height 16
click at [379, 110] on select "Select Excellent Very Good Good Fair Poor" at bounding box center [417, 118] width 77 height 16
select select "4"
click option "Poor" at bounding box center [0, 0] width 0 height 0
click at [316, 122] on input "text" at bounding box center [332, 119] width 76 height 16
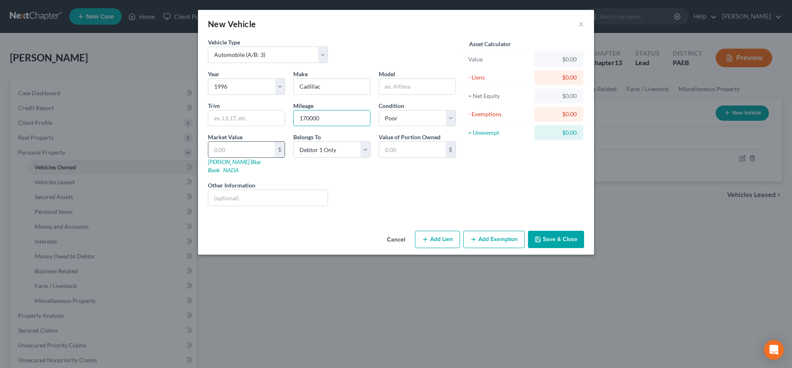
type input "170000"
click at [239, 154] on input "text" at bounding box center [241, 150] width 66 height 16
type input "5"
type input "5.00"
type input "50"
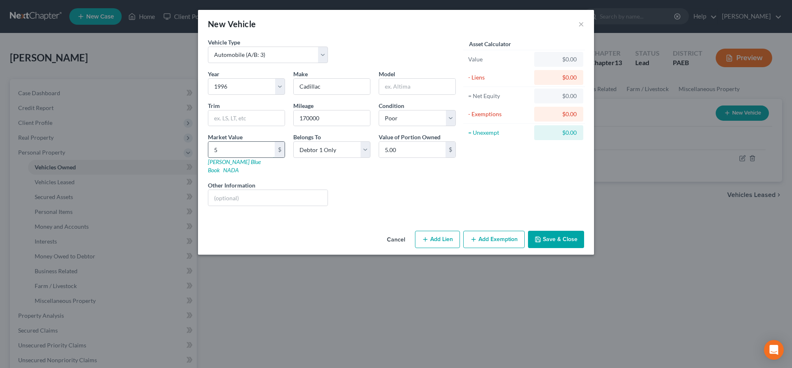
type input "50.00"
type input "500"
type input "500.00"
type input "500"
click at [548, 231] on button "Save & Close" at bounding box center [556, 239] width 56 height 17
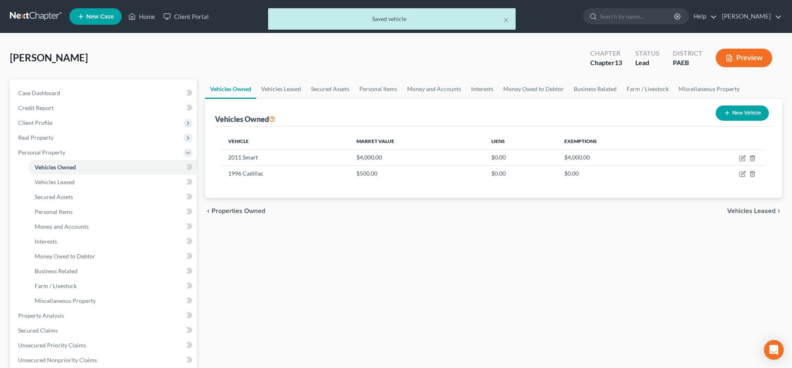
click at [748, 209] on span "Vehicles Leased" at bounding box center [751, 211] width 48 height 7
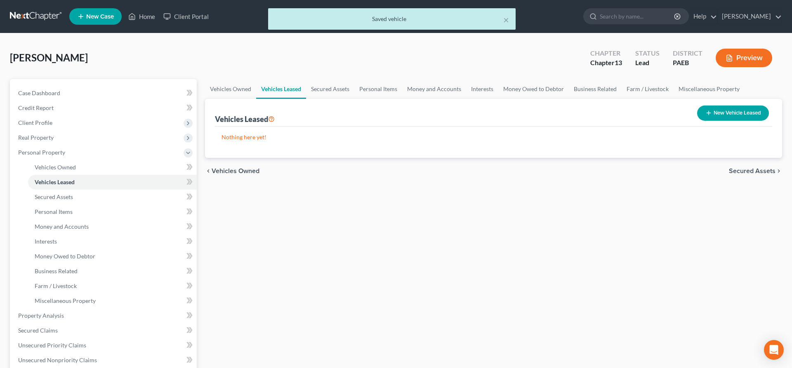
click at [748, 172] on span "Secured Assets" at bounding box center [752, 171] width 47 height 7
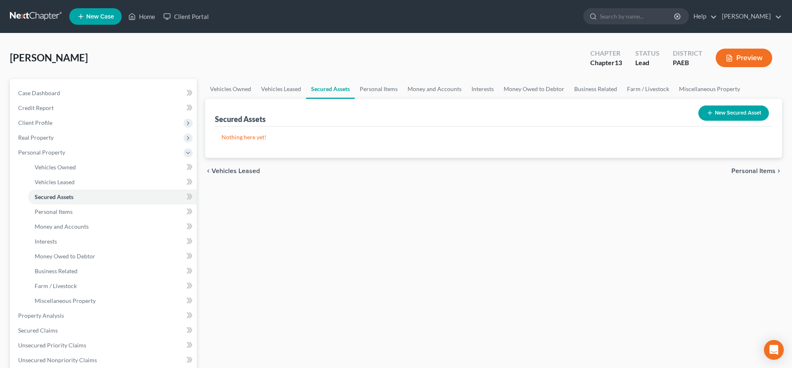
click at [753, 171] on span "Personal Items" at bounding box center [753, 171] width 44 height 7
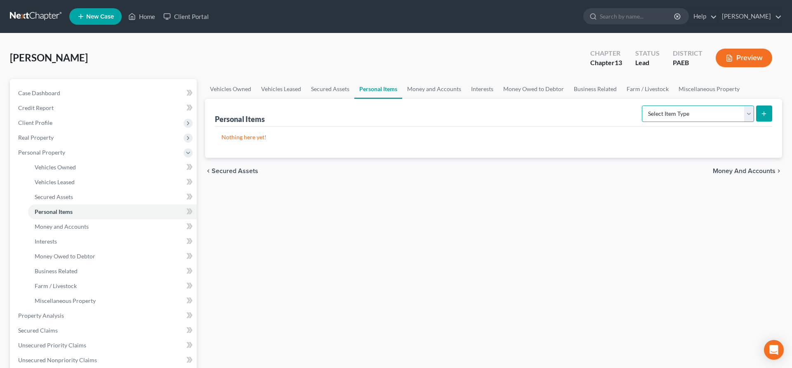
click at [642, 106] on select "Select Item Type Clothing (A/B: 11) Collectibles Of Value (A/B: 8) Electronics …" at bounding box center [698, 114] width 112 height 16
select select "clothing"
click option "Clothing (A/B: 11)" at bounding box center [0, 0] width 0 height 0
click at [767, 112] on button "submit" at bounding box center [764, 114] width 16 height 16
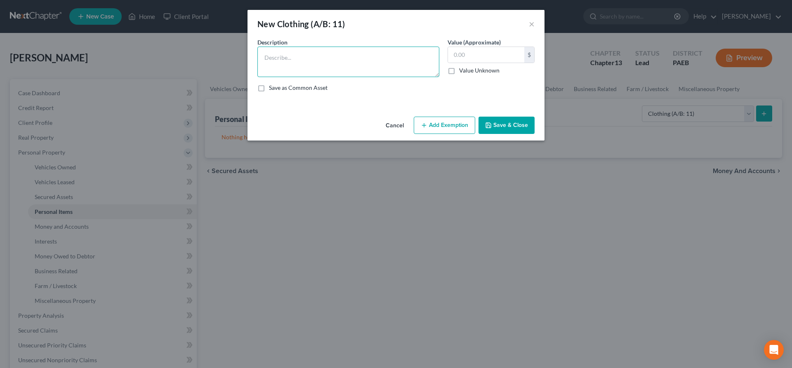
click at [365, 63] on textarea at bounding box center [348, 62] width 182 height 31
type textarea "clothing"
click at [456, 56] on input "text" at bounding box center [486, 55] width 76 height 16
type input "100"
click at [448, 124] on button "Add Exemption" at bounding box center [444, 125] width 61 height 17
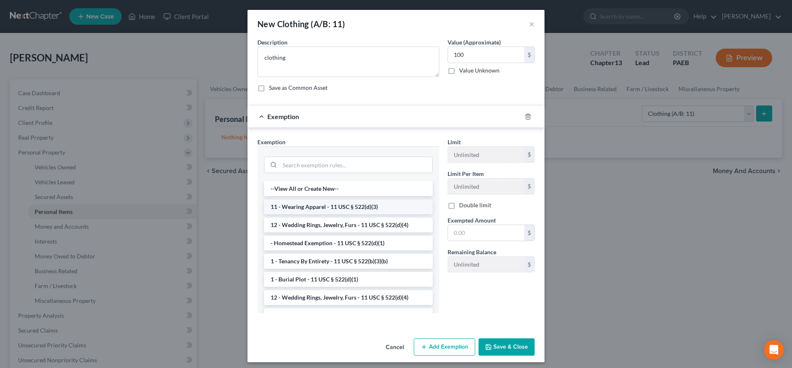
click at [318, 207] on li "11 - Wearing Apparel - 11 USC § 522(d)(3)" at bounding box center [348, 207] width 169 height 15
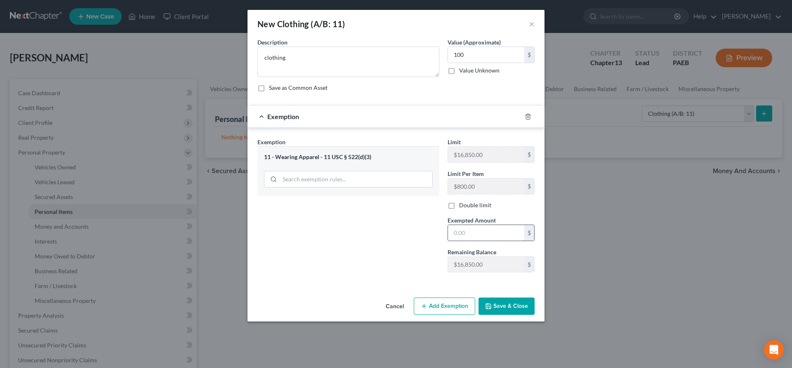
click at [476, 236] on input "text" at bounding box center [486, 233] width 76 height 16
type input "100"
click at [499, 313] on button "Save & Close" at bounding box center [506, 306] width 56 height 17
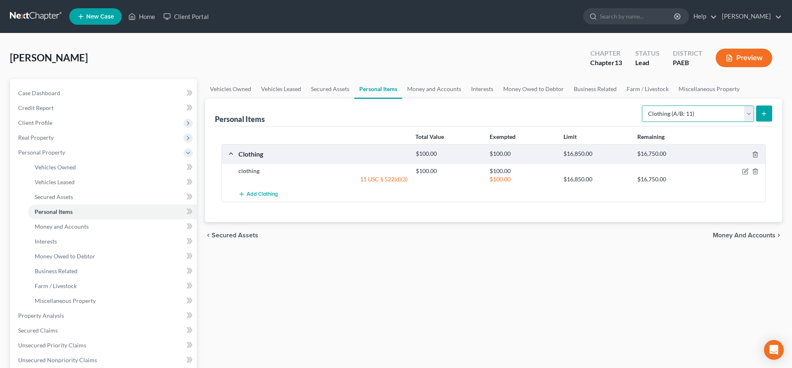
click at [642, 106] on select "Select Item Type Clothing (A/B: 11) Collectibles Of Value (A/B: 8) Electronics …" at bounding box center [698, 114] width 112 height 16
select select "electronics"
click option "Electronics (A/B: 7)" at bounding box center [0, 0] width 0 height 0
click at [765, 111] on icon "submit" at bounding box center [763, 114] width 7 height 7
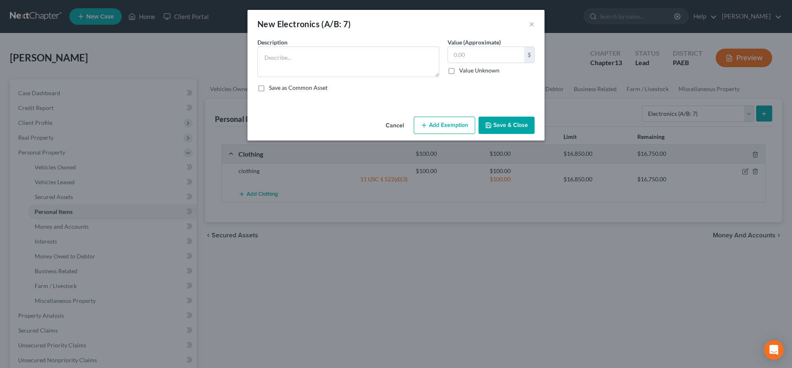
click at [279, 46] on label "Description *" at bounding box center [272, 42] width 30 height 9
drag, startPoint x: 272, startPoint y: 57, endPoint x: 267, endPoint y: 52, distance: 7.0
click at [272, 56] on textarea at bounding box center [348, 62] width 182 height 31
type textarea "computer"
click at [462, 53] on input "text" at bounding box center [486, 55] width 76 height 16
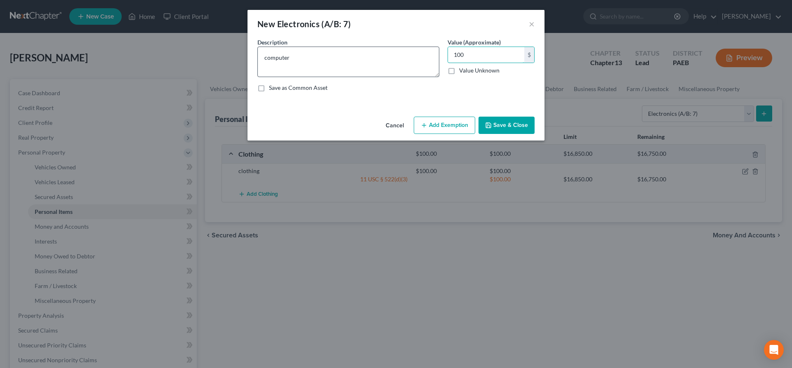
type input "100"
click at [317, 61] on textarea "computer" at bounding box center [348, 62] width 182 height 31
type textarea "computer , TV"
click at [493, 123] on button "Save & Close" at bounding box center [506, 125] width 56 height 17
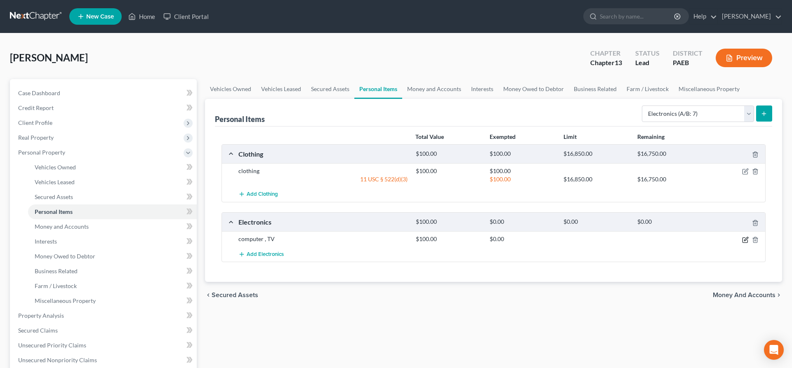
click at [744, 238] on icon "button" at bounding box center [744, 240] width 5 height 5
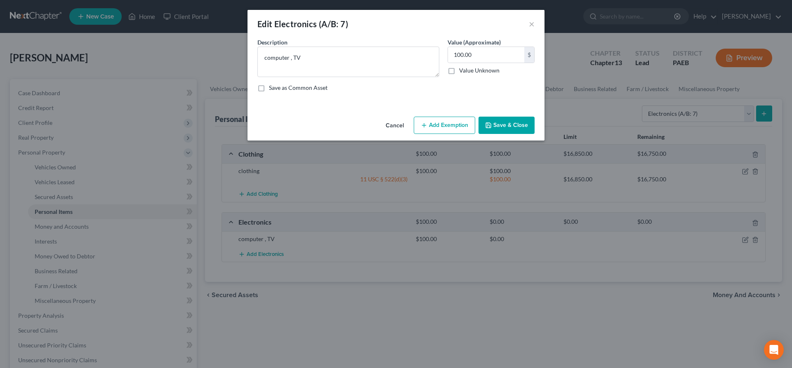
click at [430, 128] on button "Add Exemption" at bounding box center [444, 125] width 61 height 17
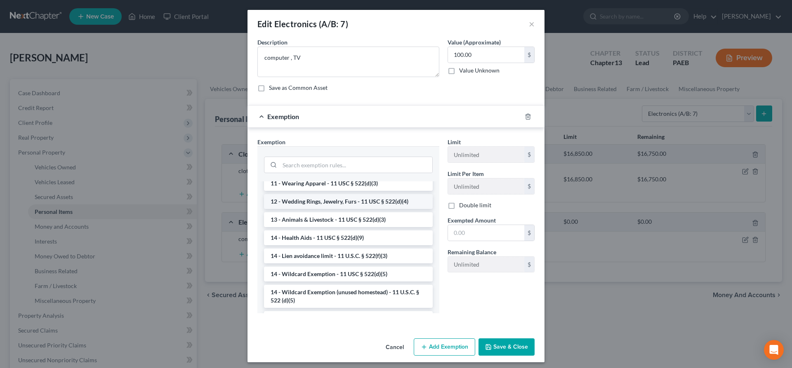
scroll to position [84, 0]
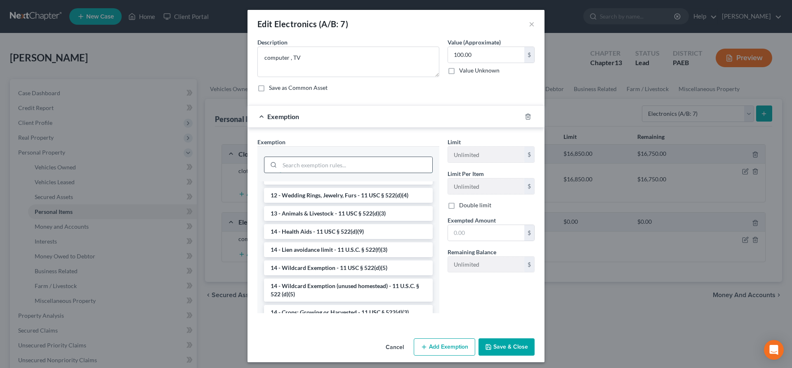
click at [294, 167] on input "search" at bounding box center [356, 165] width 153 height 16
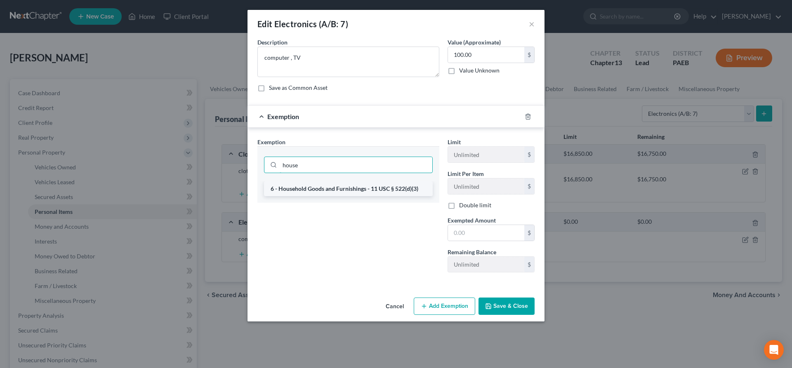
type input "house"
click at [289, 191] on li "6 - Household Goods and Furnishings - 11 USC § 522(d)(3)" at bounding box center [348, 188] width 169 height 15
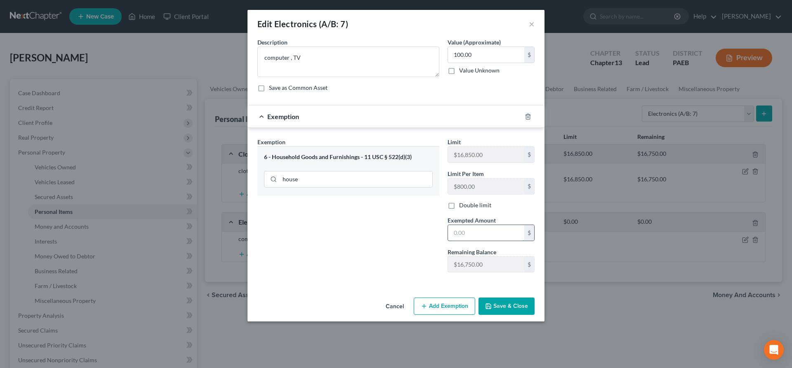
click at [464, 227] on input "text" at bounding box center [486, 233] width 76 height 16
type input "100"
click at [523, 304] on button "Save & Close" at bounding box center [506, 306] width 56 height 17
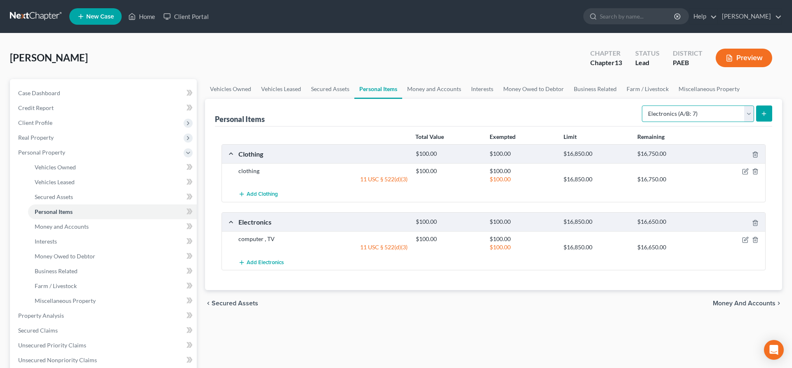
click at [642, 106] on select "Select Item Type Clothing (A/B: 11) Collectibles Of Value (A/B: 8) Electronics …" at bounding box center [698, 114] width 112 height 16
select select "household_goods"
click option "Household Goods (A/B: 6)" at bounding box center [0, 0] width 0 height 0
click at [768, 108] on button "submit" at bounding box center [764, 114] width 16 height 16
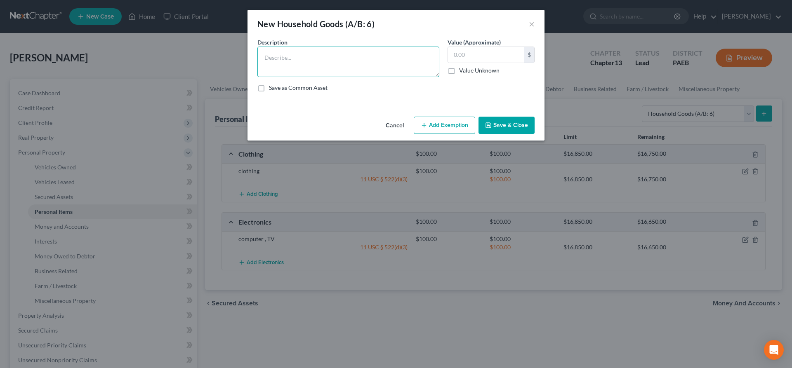
drag, startPoint x: 365, startPoint y: 54, endPoint x: 332, endPoint y: 71, distance: 36.9
click at [363, 56] on textarea at bounding box center [348, 62] width 182 height 31
type textarea "furniture an appliances"
click at [470, 56] on input "text" at bounding box center [486, 55] width 76 height 16
type input "500"
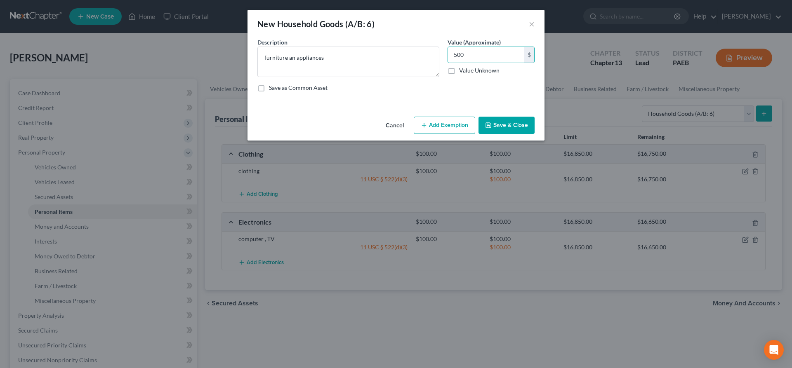
click at [443, 129] on button "Add Exemption" at bounding box center [444, 125] width 61 height 17
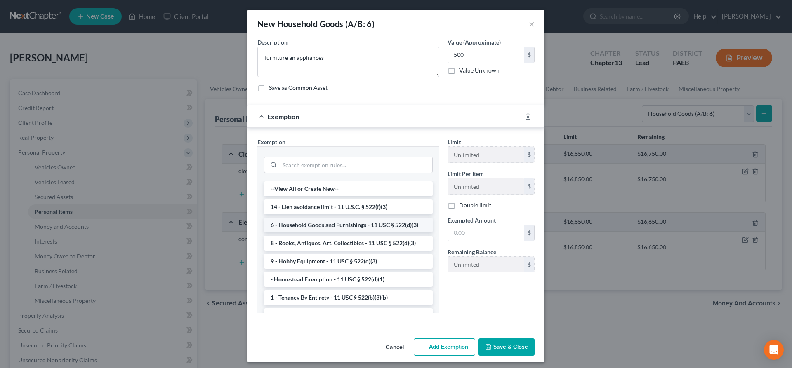
click at [310, 228] on li "6 - Household Goods and Furnishings - 11 USC § 522(d)(3)" at bounding box center [348, 225] width 169 height 15
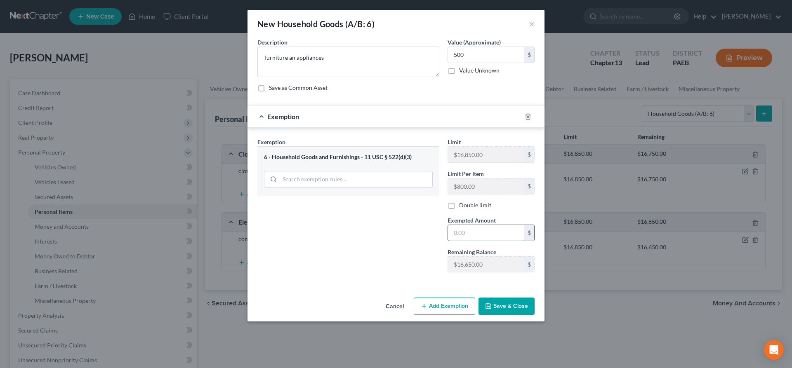
click at [455, 231] on input "text" at bounding box center [486, 233] width 76 height 16
type input "500"
click at [519, 309] on button "Save & Close" at bounding box center [506, 306] width 56 height 17
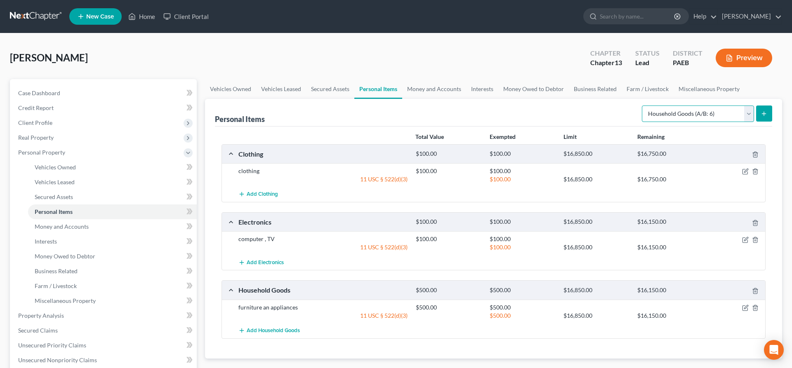
click at [642, 106] on select "Select Item Type Clothing (A/B: 11) Collectibles Of Value (A/B: 8) Electronics …" at bounding box center [698, 114] width 112 height 16
drag, startPoint x: 712, startPoint y: 116, endPoint x: 609, endPoint y: 339, distance: 245.7
click at [609, 339] on div "Total Value Exempted Limit Remaining Clothing $100.00 $100.00 $16,850.00 $16,75…" at bounding box center [493, 243] width 557 height 232
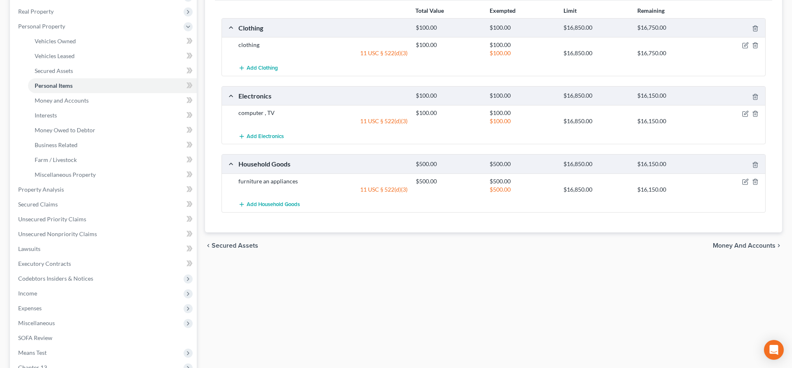
click at [754, 243] on span "Money and Accounts" at bounding box center [744, 245] width 63 height 7
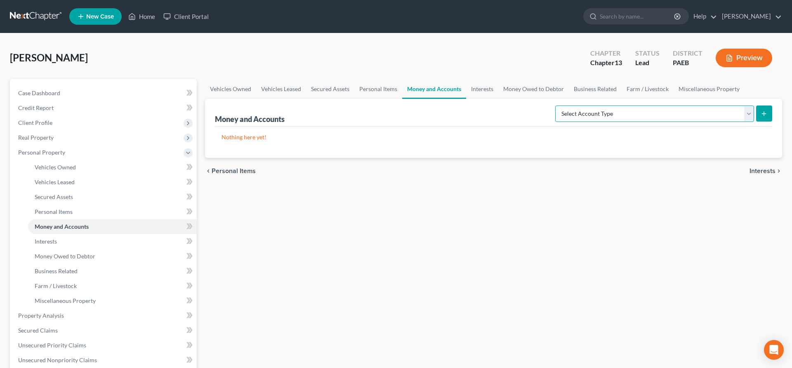
click at [555, 106] on select "Select Account Type Brokerage (A/B: 18, SOFA: 20) Cash on Hand (A/B: 16) Certif…" at bounding box center [654, 114] width 199 height 16
select select "cash_on_hand"
click option "Cash on Hand (A/B: 16)" at bounding box center [0, 0] width 0 height 0
click at [766, 112] on icon "submit" at bounding box center [763, 114] width 7 height 7
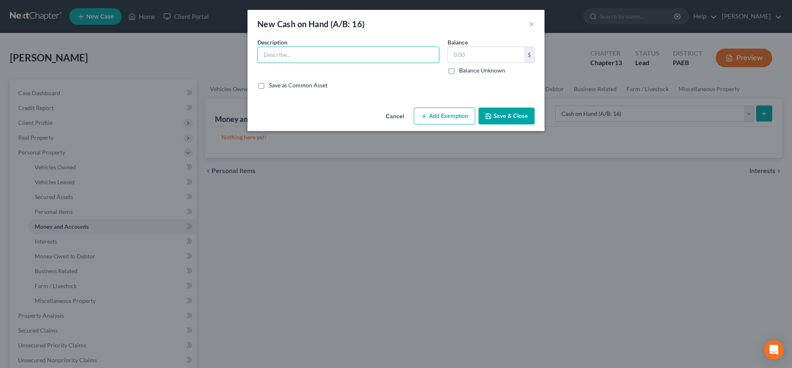
drag, startPoint x: 348, startPoint y: 53, endPoint x: 293, endPoint y: 117, distance: 84.2
click at [332, 63] on input "text" at bounding box center [348, 55] width 181 height 16
type input "cash"
click at [465, 52] on input "text" at bounding box center [486, 55] width 76 height 16
type input "100"
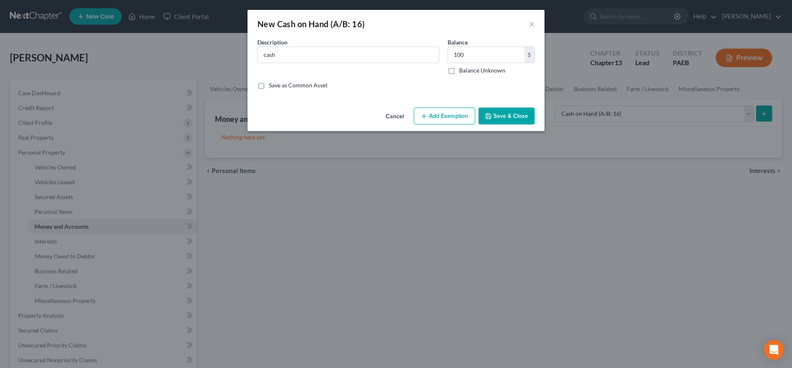
drag, startPoint x: 521, startPoint y: 113, endPoint x: 429, endPoint y: 104, distance: 91.9
click at [416, 100] on div "New Cash on Hand (A/B: 16) × An exemption set must first be selected from the F…" at bounding box center [395, 70] width 297 height 121
drag, startPoint x: 505, startPoint y: 116, endPoint x: 707, endPoint y: 93, distance: 203.3
click at [510, 115] on button "Save & Close" at bounding box center [506, 116] width 56 height 17
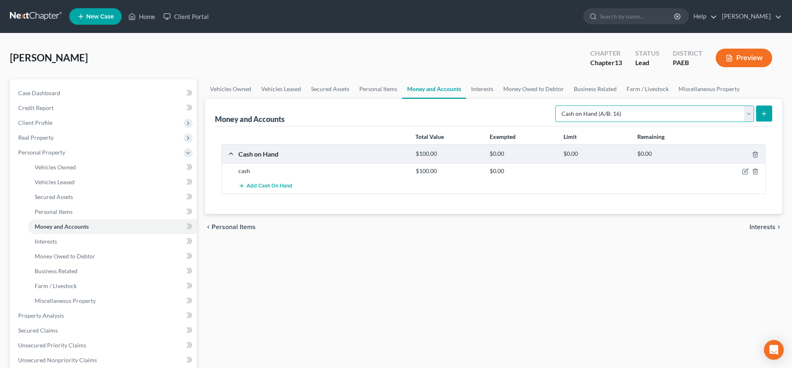
click at [555, 106] on select "Select Account Type Brokerage (A/B: 18, SOFA: 20) Cash on Hand (A/B: 16) Certif…" at bounding box center [654, 114] width 199 height 16
click at [634, 244] on div "Vehicles Owned Vehicles Leased Secured Assets Personal Items Money and Accounts…" at bounding box center [493, 324] width 585 height 491
click at [555, 106] on select "Select Account Type Brokerage (A/B: 18, SOFA: 20) Cash on Hand (A/B: 16) Certif…" at bounding box center [654, 114] width 199 height 16
select select "checking"
click option "Checking Account (A/B: 17, SOFA: 20)" at bounding box center [0, 0] width 0 height 0
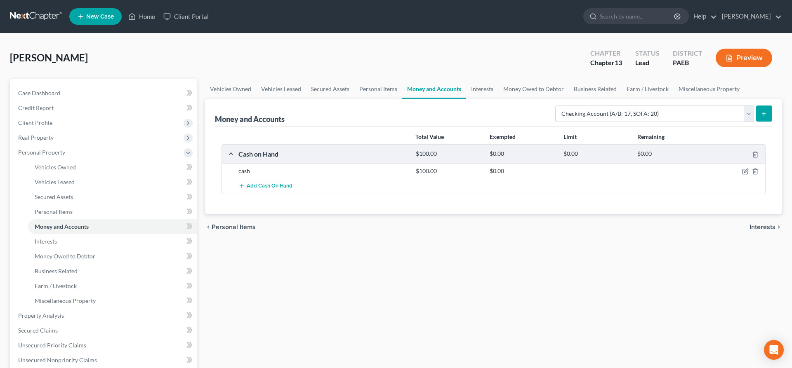
click at [768, 118] on button "submit" at bounding box center [764, 114] width 16 height 16
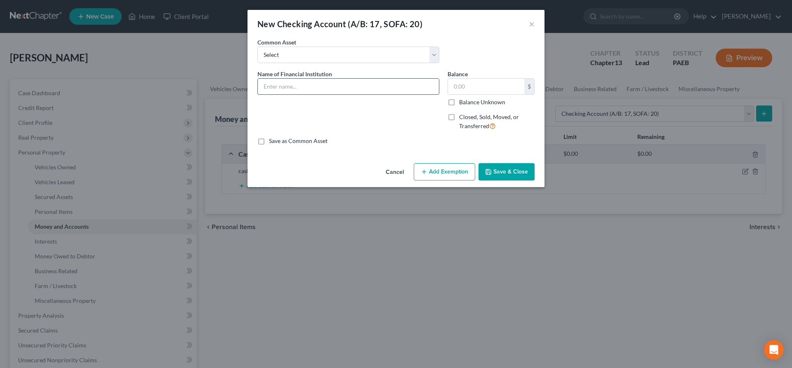
click at [302, 88] on input "text" at bounding box center [348, 87] width 181 height 16
type input "chime"
click at [257, 47] on select "Select Chime Benchmark Federal FCU Capital One Benchmark FCU Discover PNC Citiz…" at bounding box center [348, 55] width 182 height 16
select select "0"
click option "Chime" at bounding box center [0, 0] width 0 height 0
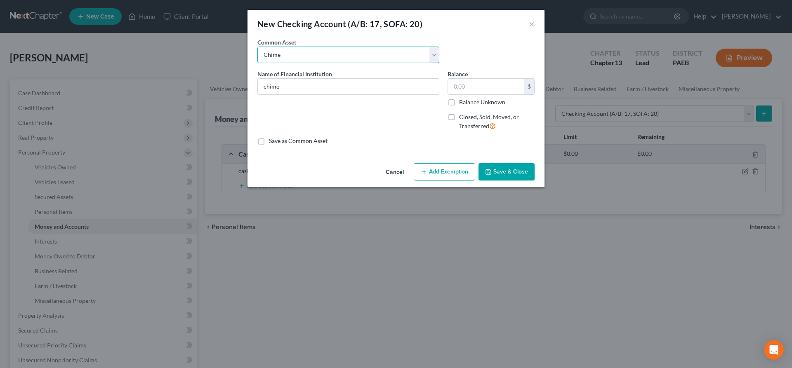
type input "Chime"
click at [480, 84] on input "28.00" at bounding box center [486, 87] width 76 height 16
type input "100"
click at [499, 166] on button "Save & Close" at bounding box center [506, 171] width 56 height 17
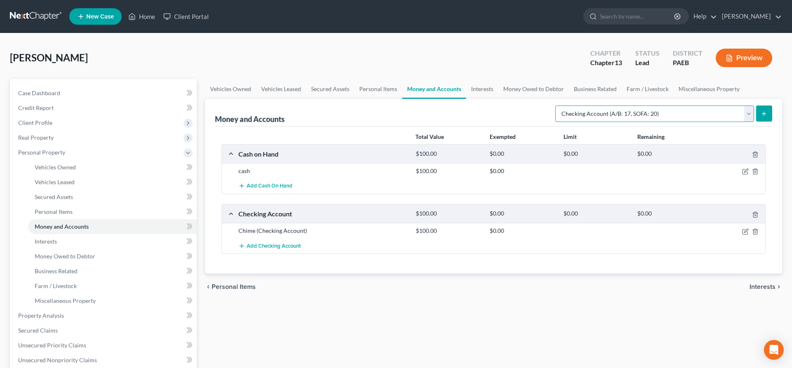
click at [555, 106] on select "Select Account Type Brokerage (A/B: 18, SOFA: 20) Cash on Hand (A/B: 16) Certif…" at bounding box center [654, 114] width 199 height 16
select select "savings"
click option "Savings Account (A/B: 17, SOFA: 20)" at bounding box center [0, 0] width 0 height 0
click at [761, 111] on icon "submit" at bounding box center [763, 114] width 7 height 7
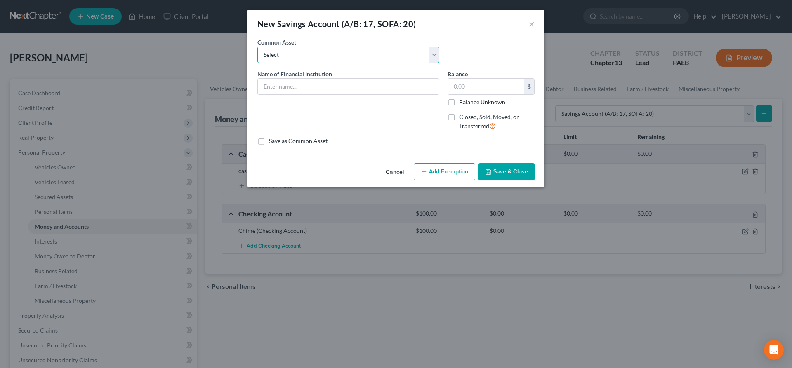
click at [257, 47] on select "Select Chime Benchmark FCU PNC police & Fire Credit Union Sun East Capital One …" at bounding box center [348, 55] width 182 height 16
select select "0"
click option "Chime" at bounding box center [0, 0] width 0 height 0
type input "Chime"
click at [470, 87] on input "0" at bounding box center [486, 87] width 76 height 16
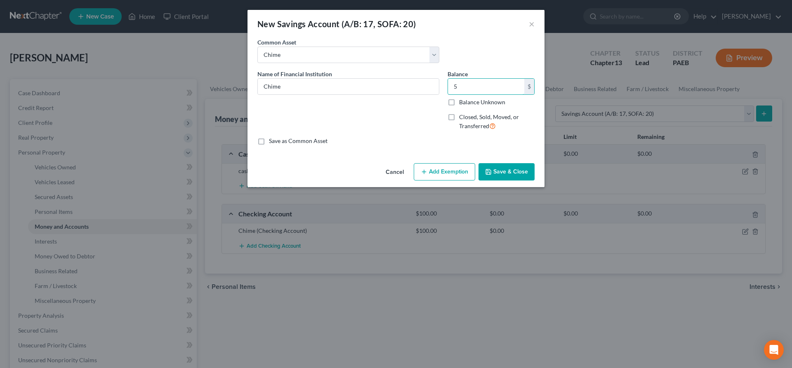
type input "5"
drag, startPoint x: 500, startPoint y: 166, endPoint x: 431, endPoint y: 164, distance: 68.9
click at [431, 164] on div "Cancel Add Exemption Save & Close" at bounding box center [395, 173] width 297 height 27
click at [493, 164] on button "Save & Close" at bounding box center [506, 171] width 56 height 17
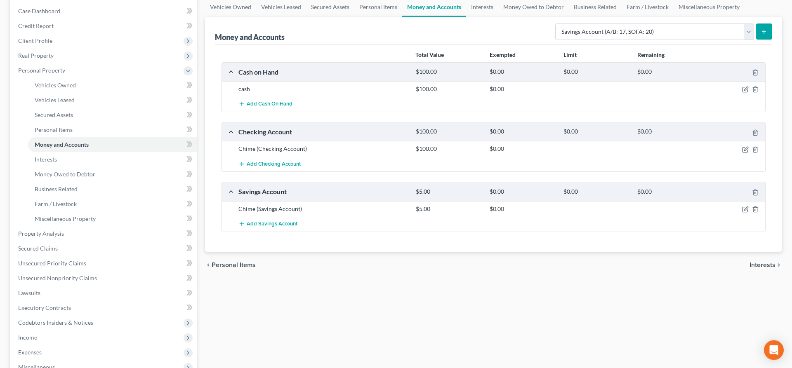
scroll to position [84, 0]
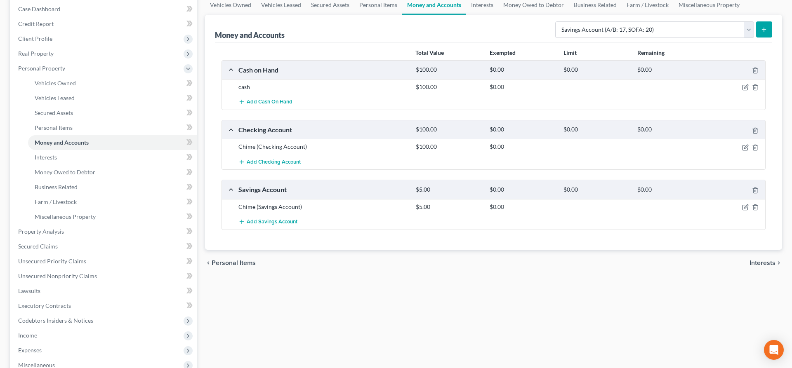
click at [756, 261] on span "Interests" at bounding box center [762, 263] width 26 height 7
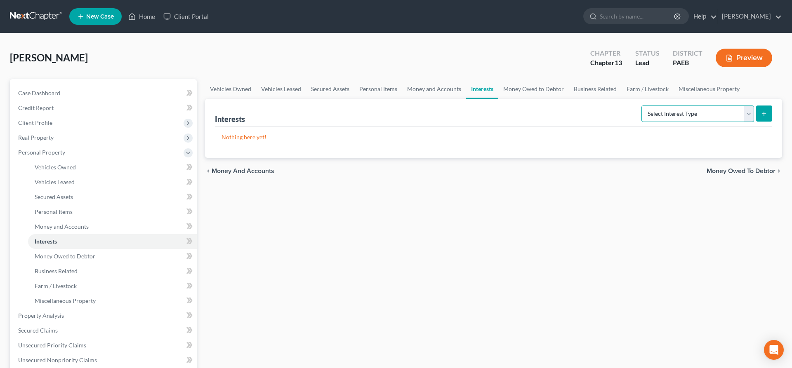
click at [641, 106] on select "Select Interest Type 401K (A/B: 21) Annuity (A/B: 23) Bond (A/B: 18) Education …" at bounding box center [697, 114] width 113 height 16
click at [551, 254] on div "Vehicles Owned Vehicles Leased Secured Assets Personal Items Money and Accounts…" at bounding box center [493, 324] width 585 height 491
click at [734, 170] on span "Money Owed to Debtor" at bounding box center [740, 171] width 69 height 7
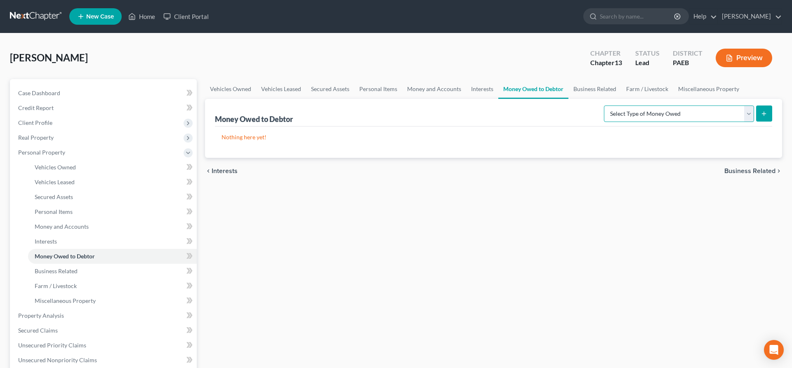
click at [604, 106] on select "Select Type of Money Owed Accounts Receivable (A/B: 38) Alimony (A/B: 29) Child…" at bounding box center [679, 114] width 150 height 16
drag, startPoint x: 708, startPoint y: 113, endPoint x: 523, endPoint y: 259, distance: 236.1
click at [505, 278] on div "Vehicles Owned Vehicles Leased Secured Assets Personal Items Money and Accounts…" at bounding box center [493, 324] width 585 height 491
click at [748, 170] on span "Business Related" at bounding box center [749, 171] width 51 height 7
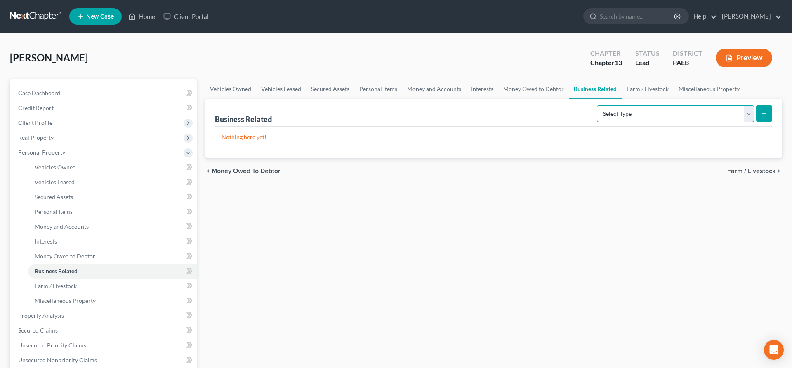
click at [597, 106] on select "Select Type Customer Lists (A/B: 43) Franchises (A/B: 27) Inventory (A/B: 41) L…" at bounding box center [675, 114] width 157 height 16
click at [715, 276] on div "Vehicles Owned Vehicles Leased Secured Assets Personal Items Money and Accounts…" at bounding box center [493, 324] width 585 height 491
click at [735, 171] on span "Farm / Livestock" at bounding box center [751, 171] width 48 height 7
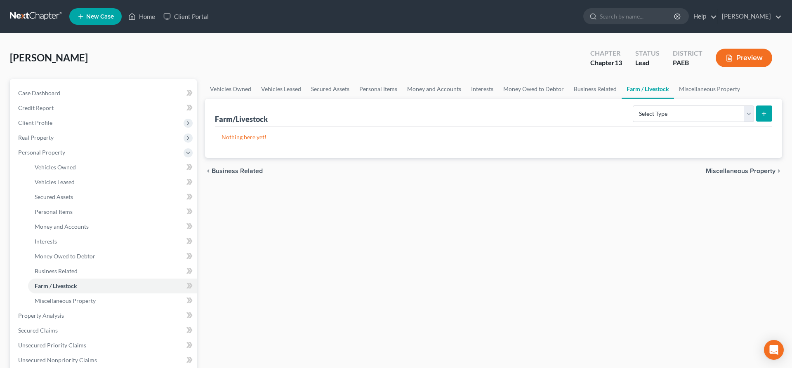
click at [727, 173] on span "Miscellaneous Property" at bounding box center [741, 171] width 70 height 7
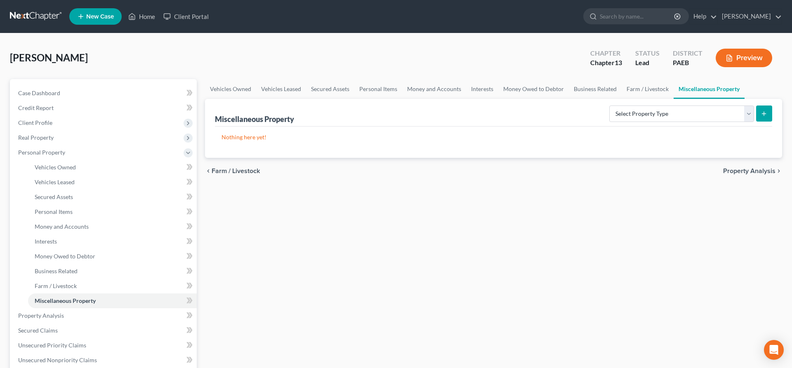
click at [741, 170] on span "Property Analysis" at bounding box center [749, 171] width 52 height 7
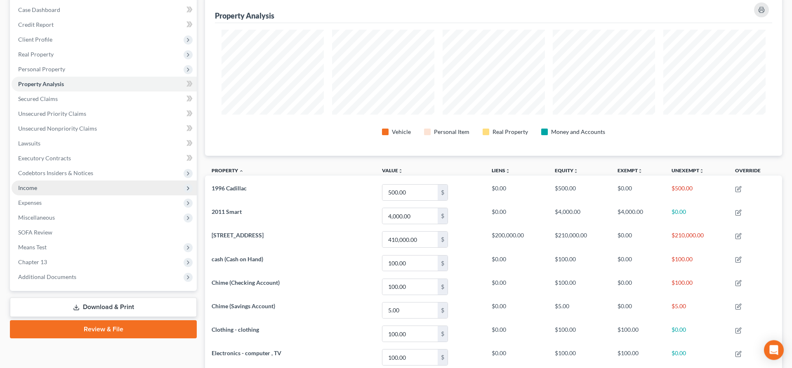
scroll to position [84, 0]
